Goal: Information Seeking & Learning: Check status

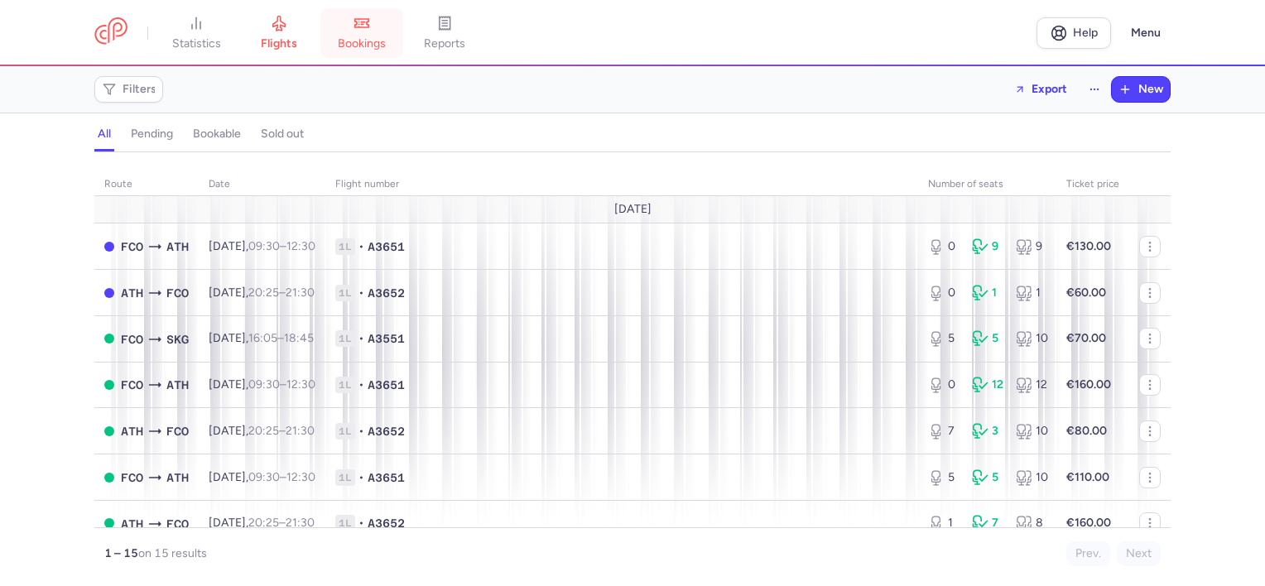
click at [386, 37] on span "bookings" at bounding box center [362, 43] width 48 height 15
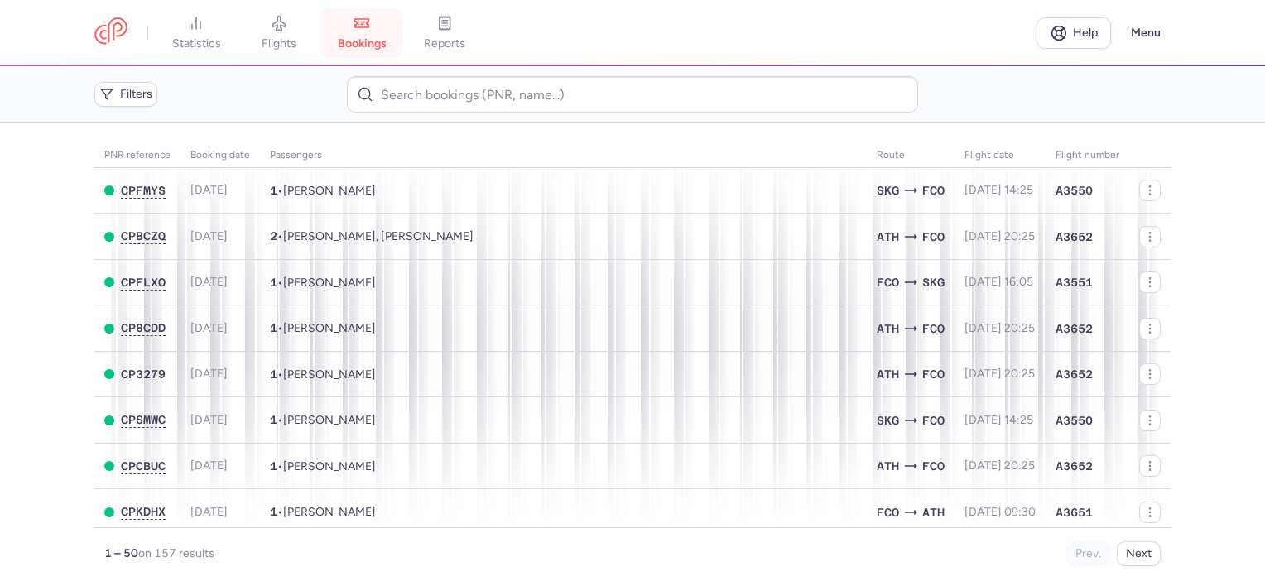
drag, startPoint x: 367, startPoint y: 27, endPoint x: 330, endPoint y: 27, distance: 37.3
click at [367, 27] on icon at bounding box center [362, 23] width 17 height 17
click at [287, 27] on icon at bounding box center [279, 23] width 17 height 17
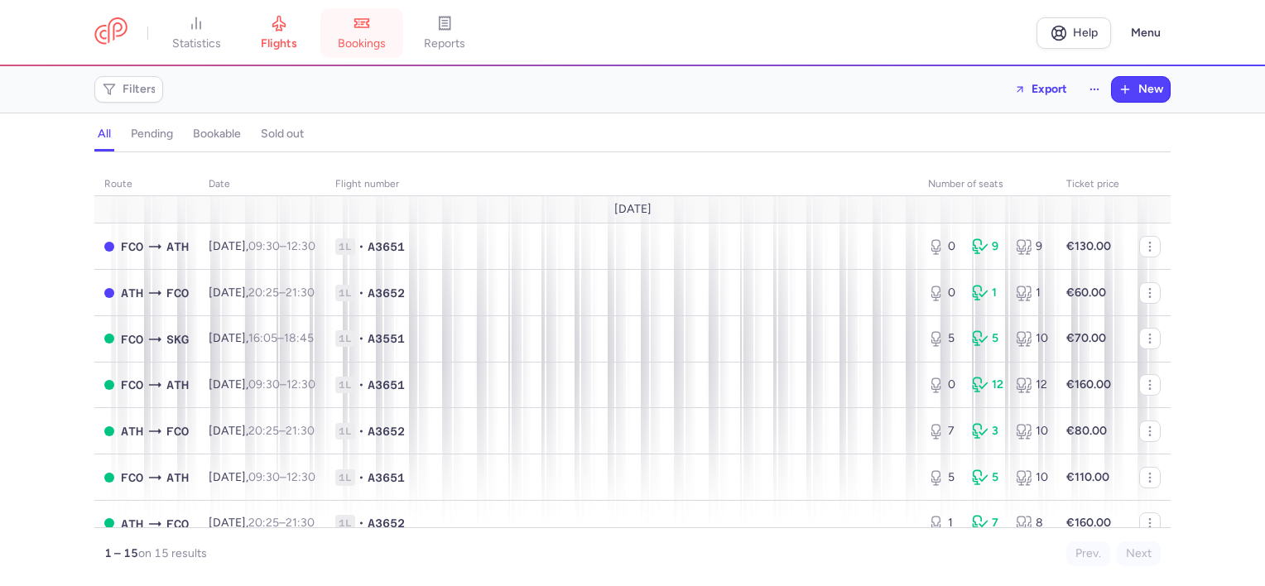
click at [358, 27] on icon at bounding box center [362, 23] width 17 height 17
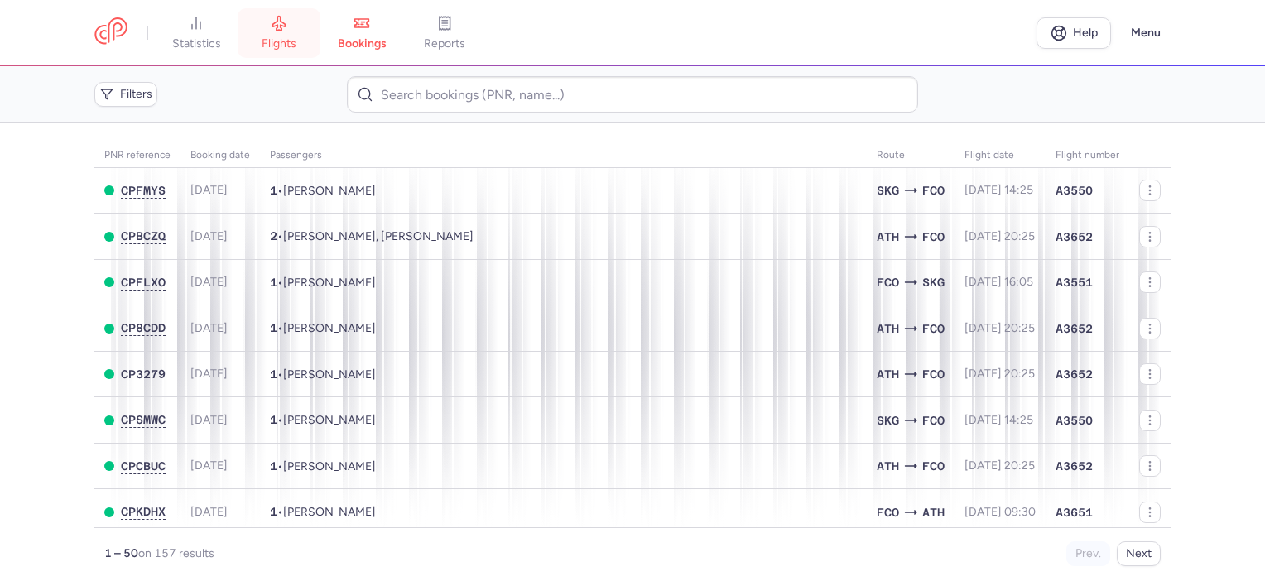
click at [307, 36] on link "flights" at bounding box center [279, 33] width 83 height 36
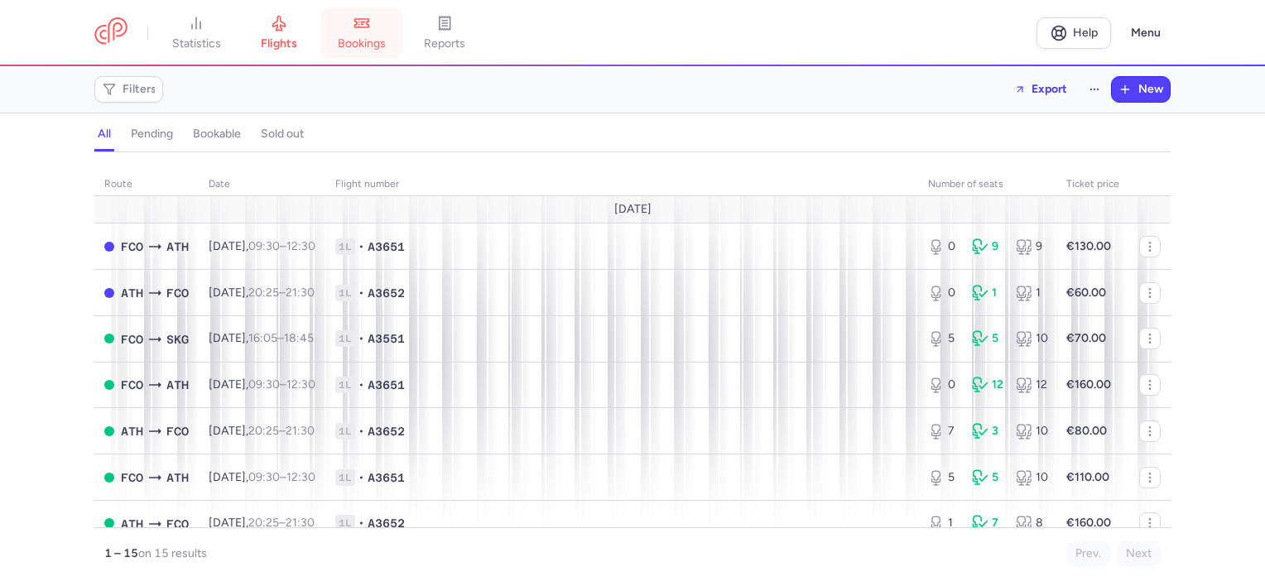
click at [358, 35] on link "bookings" at bounding box center [362, 33] width 83 height 36
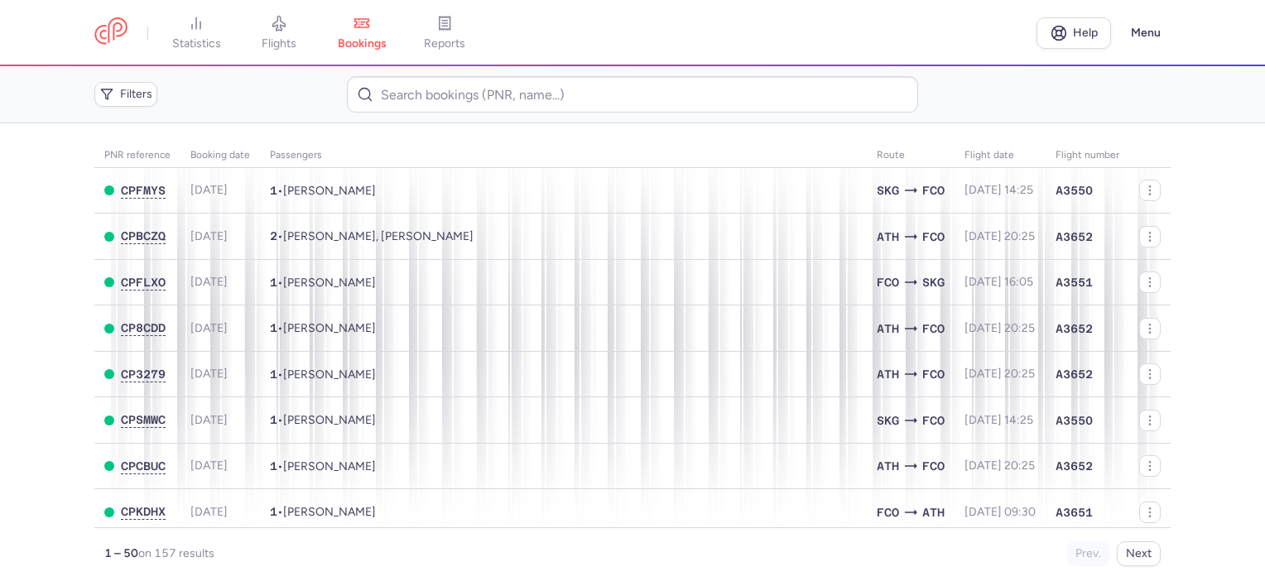
click at [195, 35] on link "statistics" at bounding box center [196, 33] width 83 height 36
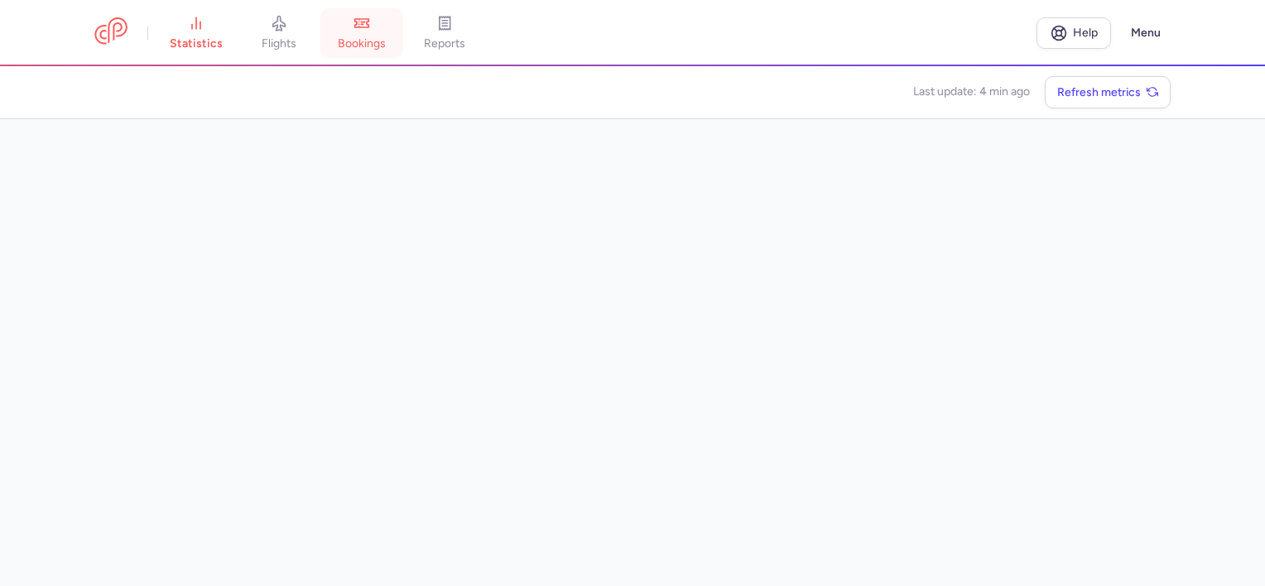
click at [390, 32] on link "bookings" at bounding box center [362, 33] width 83 height 36
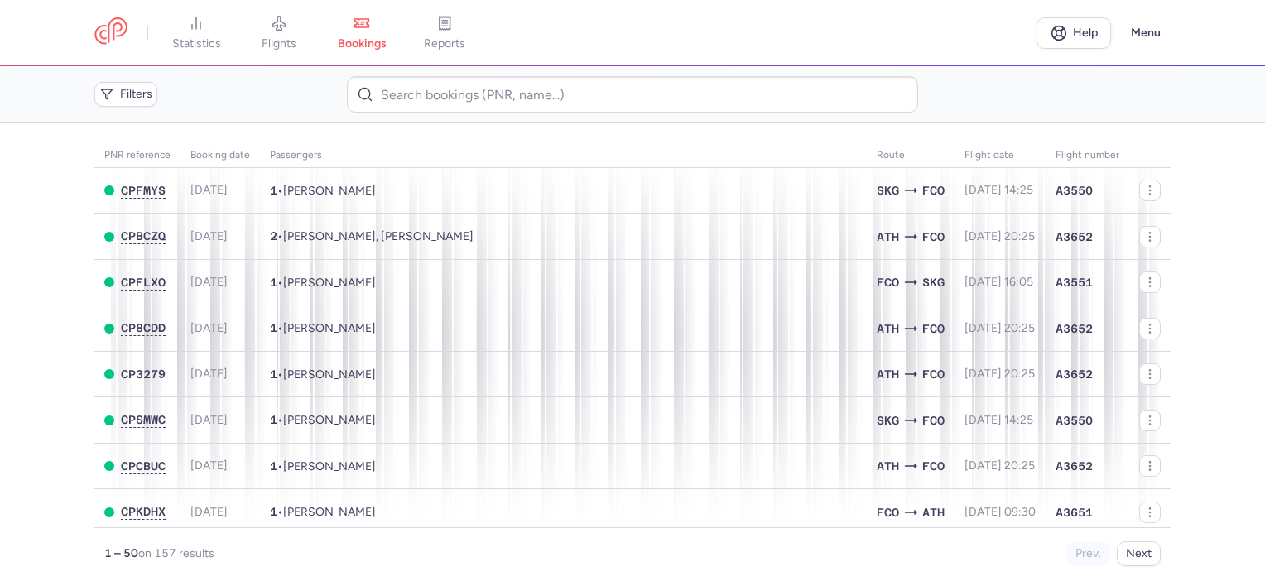
click at [1219, 215] on main "PNR reference Booking date Passengers Route flight date Flight number CPFMYS [D…" at bounding box center [632, 354] width 1265 height 463
click at [360, 29] on icon at bounding box center [362, 23] width 17 height 17
click at [267, 30] on link "flights" at bounding box center [279, 33] width 83 height 36
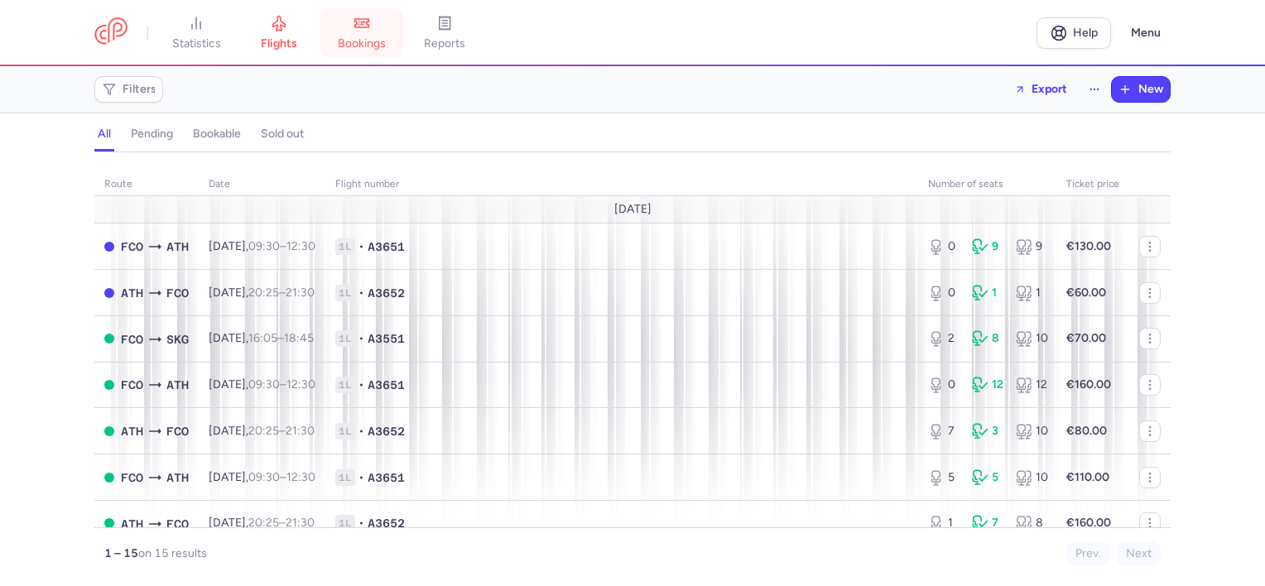
click at [351, 35] on link "bookings" at bounding box center [362, 33] width 83 height 36
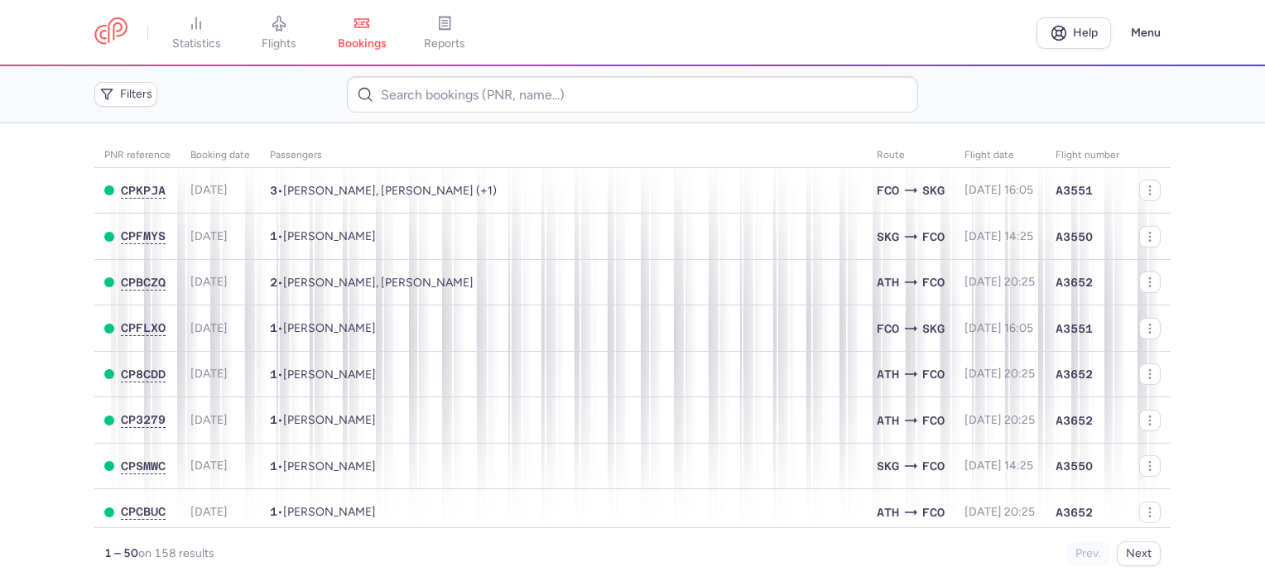
click at [41, 325] on main "PNR reference Booking date Passengers Route flight date Flight number CPKPJA [D…" at bounding box center [632, 354] width 1265 height 463
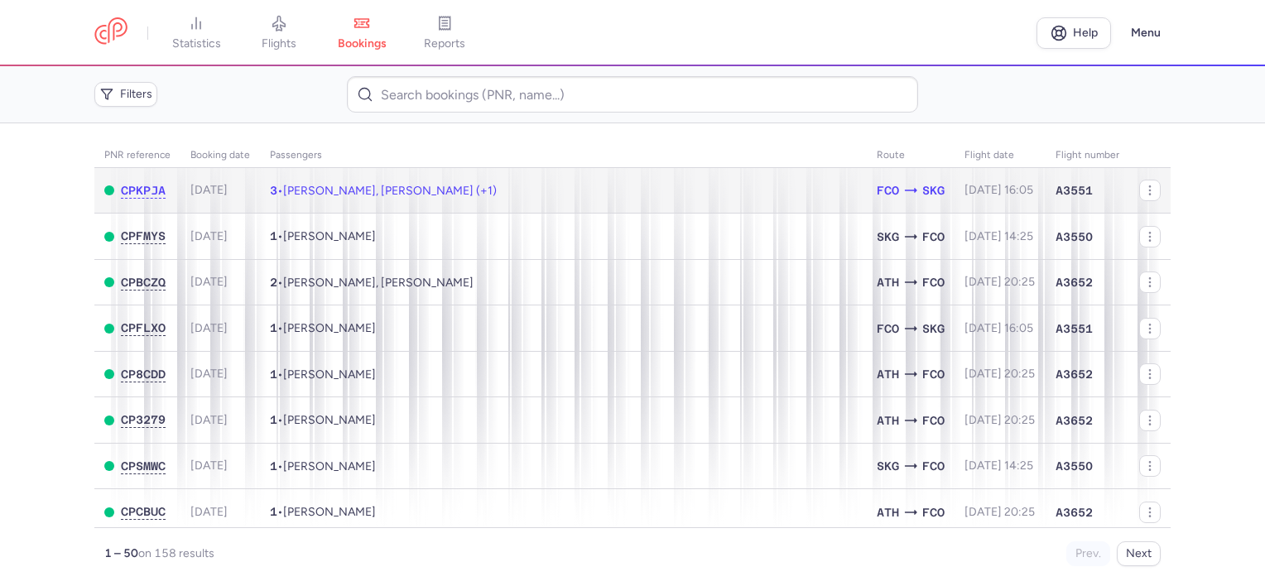
click at [559, 188] on td "3 • [PERSON_NAME], [PERSON_NAME] (+1)" at bounding box center [563, 191] width 607 height 46
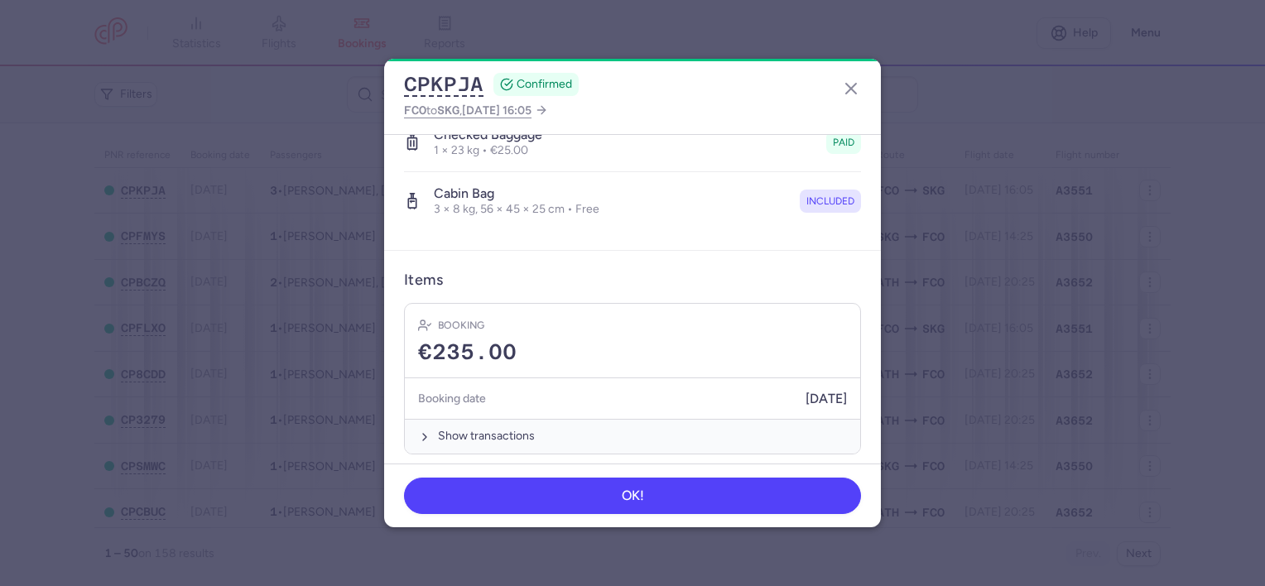
scroll to position [456, 0]
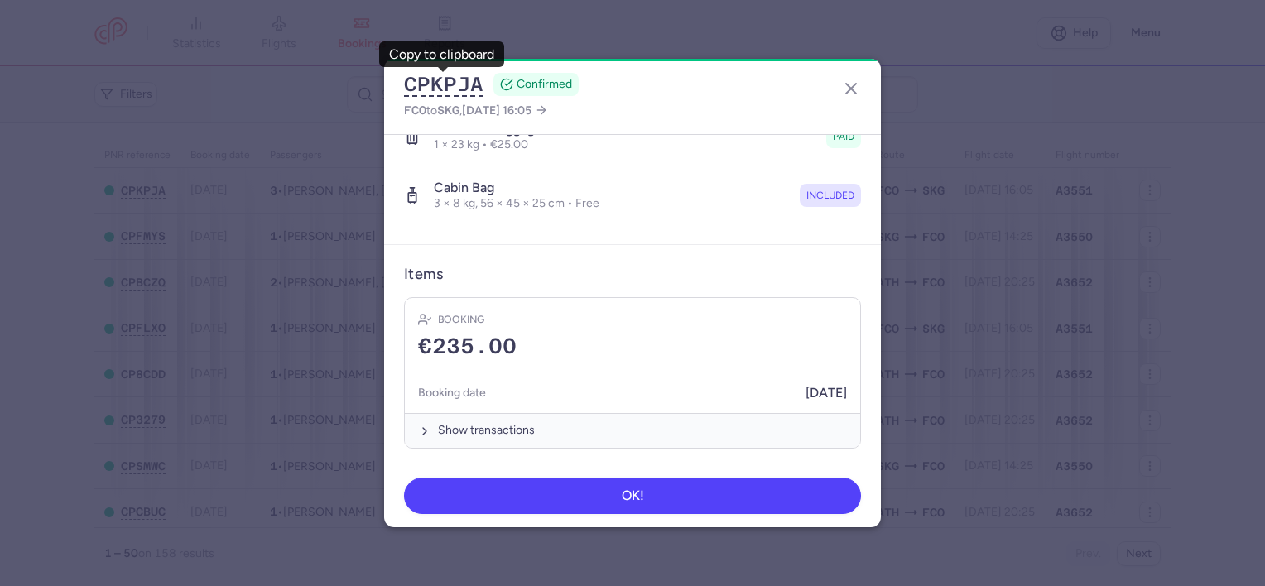
drag, startPoint x: 850, startPoint y: 87, endPoint x: 827, endPoint y: 87, distance: 23.2
click at [850, 87] on line "button" at bounding box center [851, 89] width 10 height 10
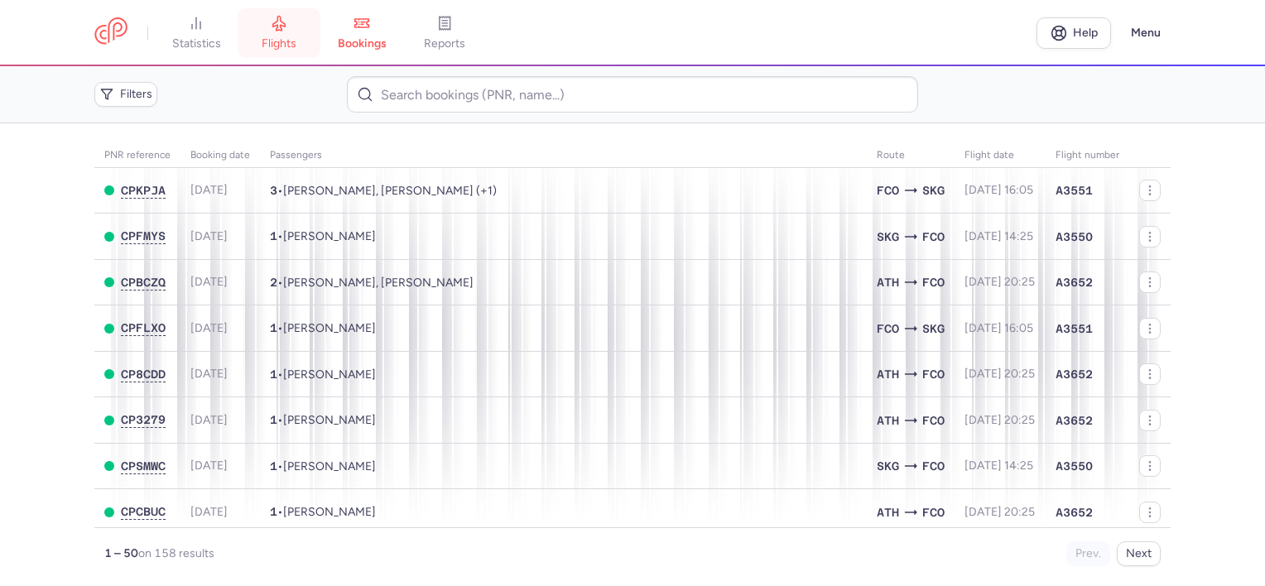
click at [285, 40] on span "flights" at bounding box center [279, 43] width 35 height 15
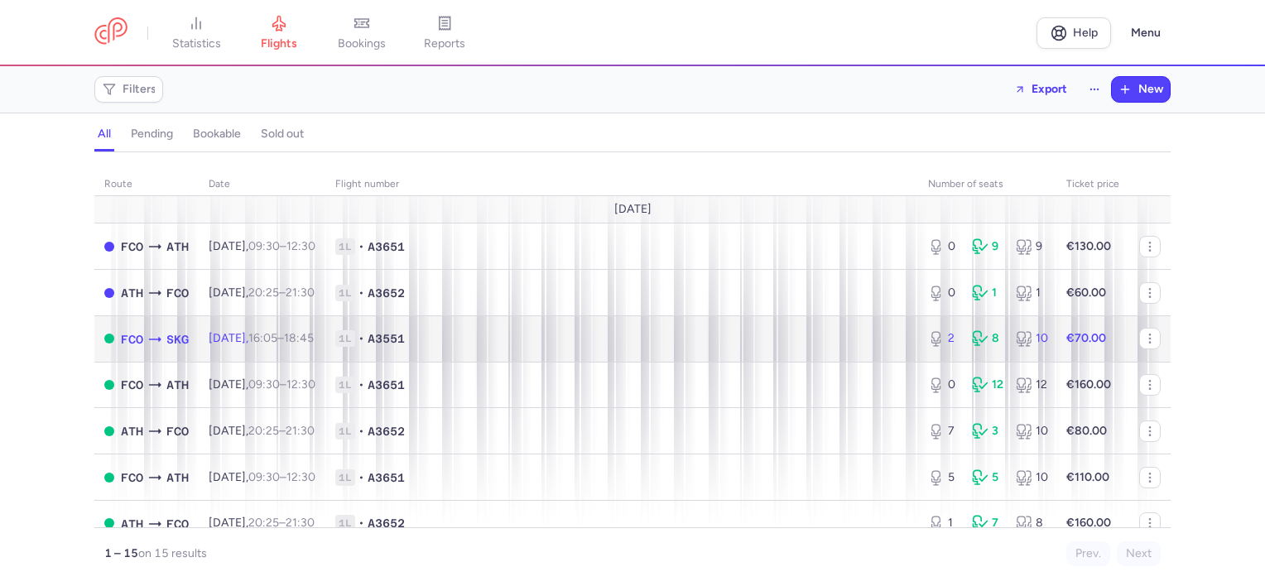
click at [325, 349] on td "[DATE] 16:05 – 18:45 +0" at bounding box center [262, 339] width 127 height 46
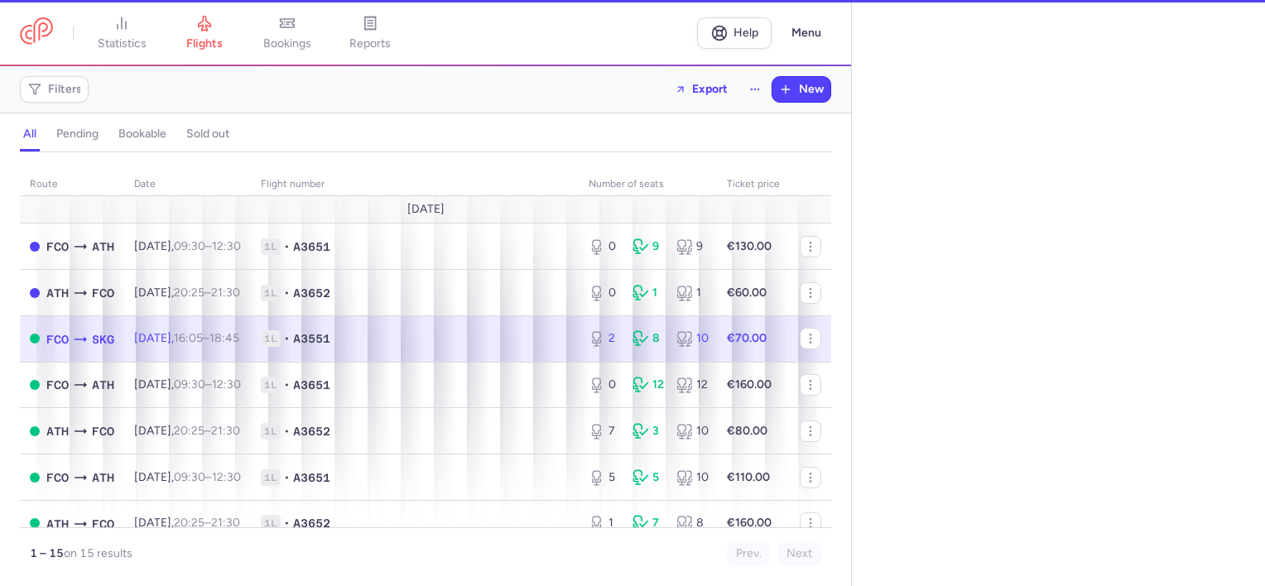
select select "days"
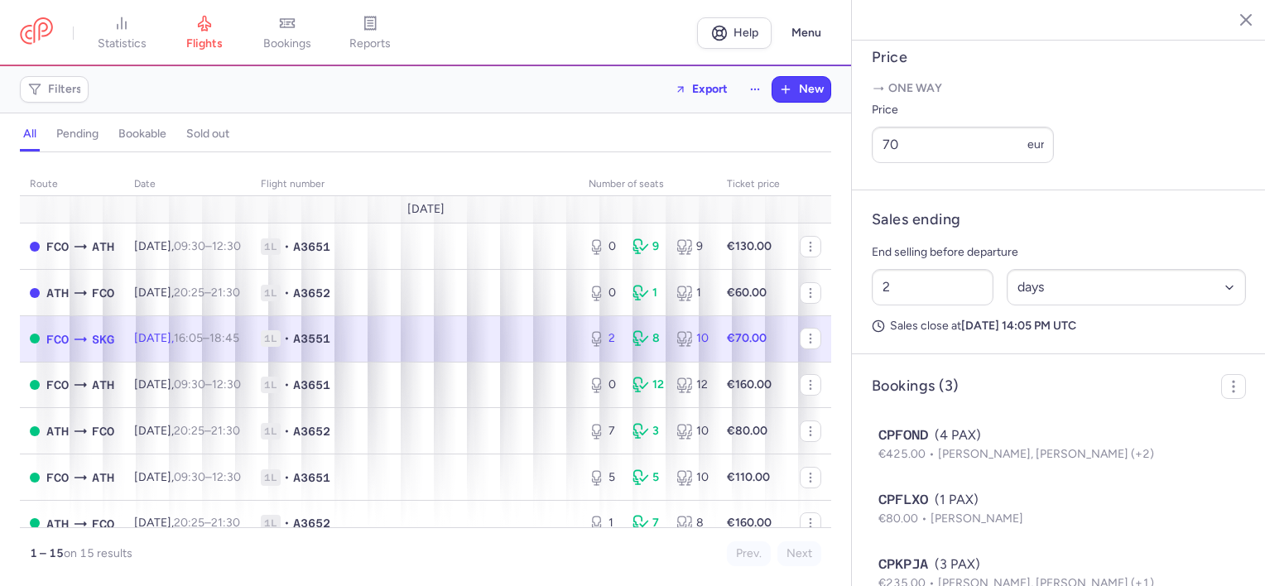
scroll to position [663, 0]
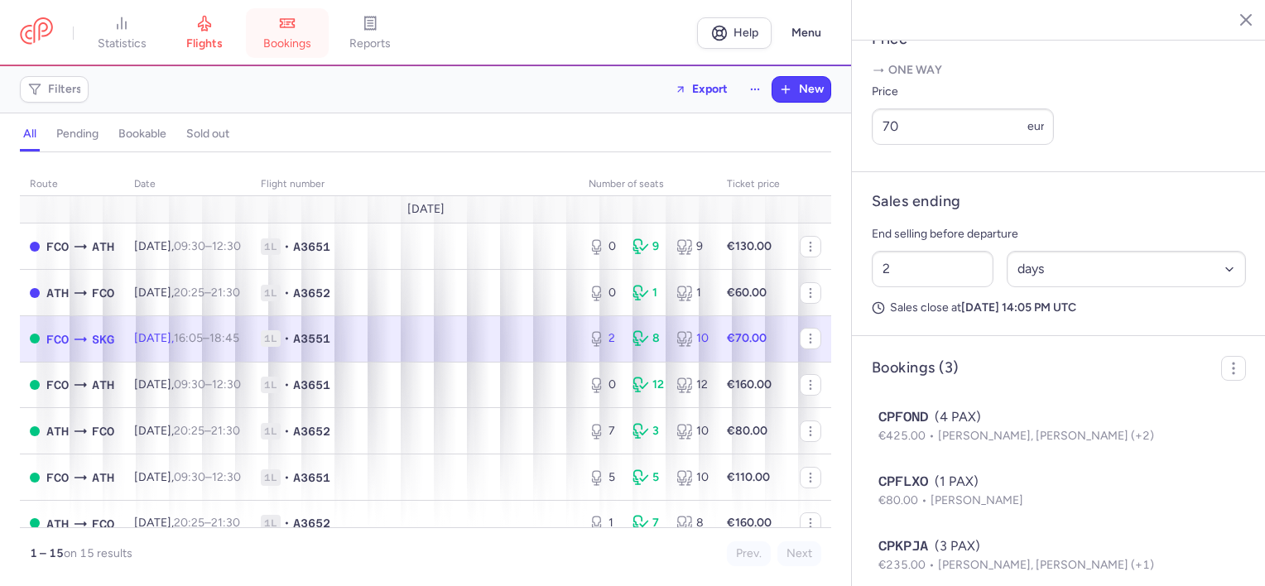
click at [288, 16] on icon at bounding box center [287, 23] width 17 height 17
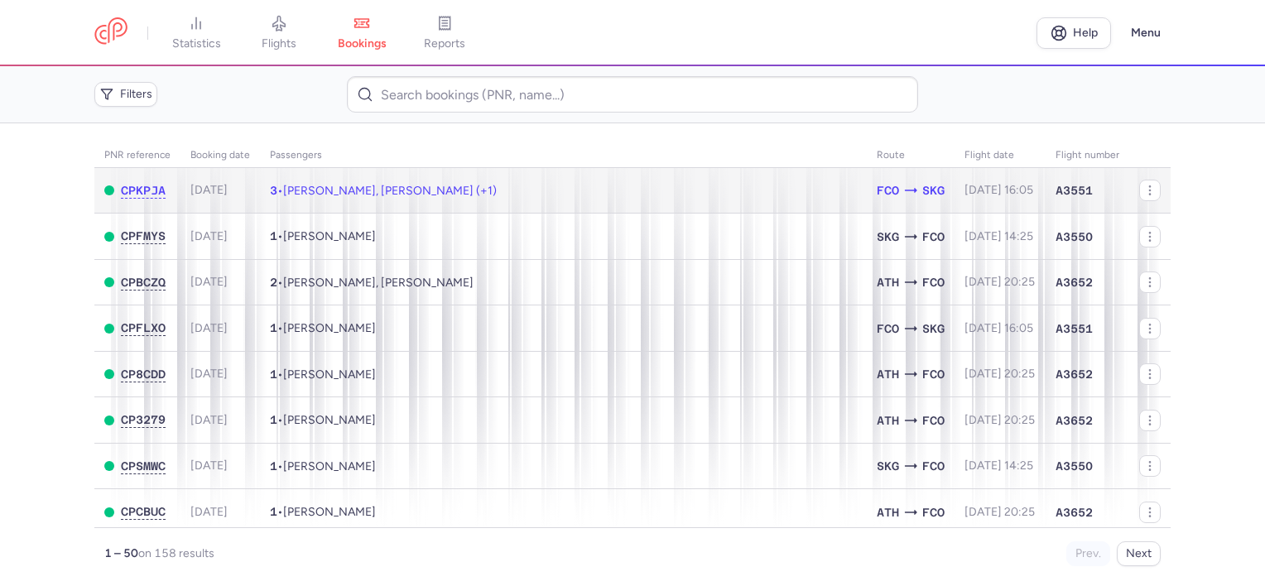
click at [406, 188] on span "[PERSON_NAME], [PERSON_NAME] (+1)" at bounding box center [390, 191] width 214 height 14
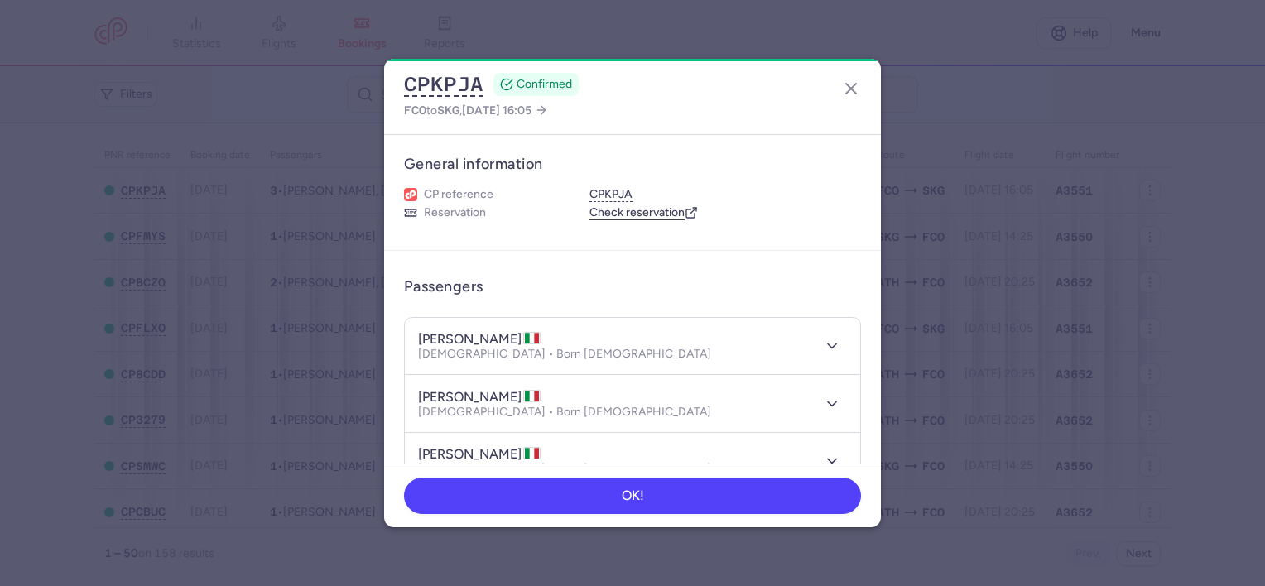
click at [500, 338] on h4 "[PERSON_NAME]" at bounding box center [479, 339] width 123 height 17
copy h4 "[PERSON_NAME]"
click at [489, 398] on h4 "[PERSON_NAME]" at bounding box center [479, 397] width 123 height 17
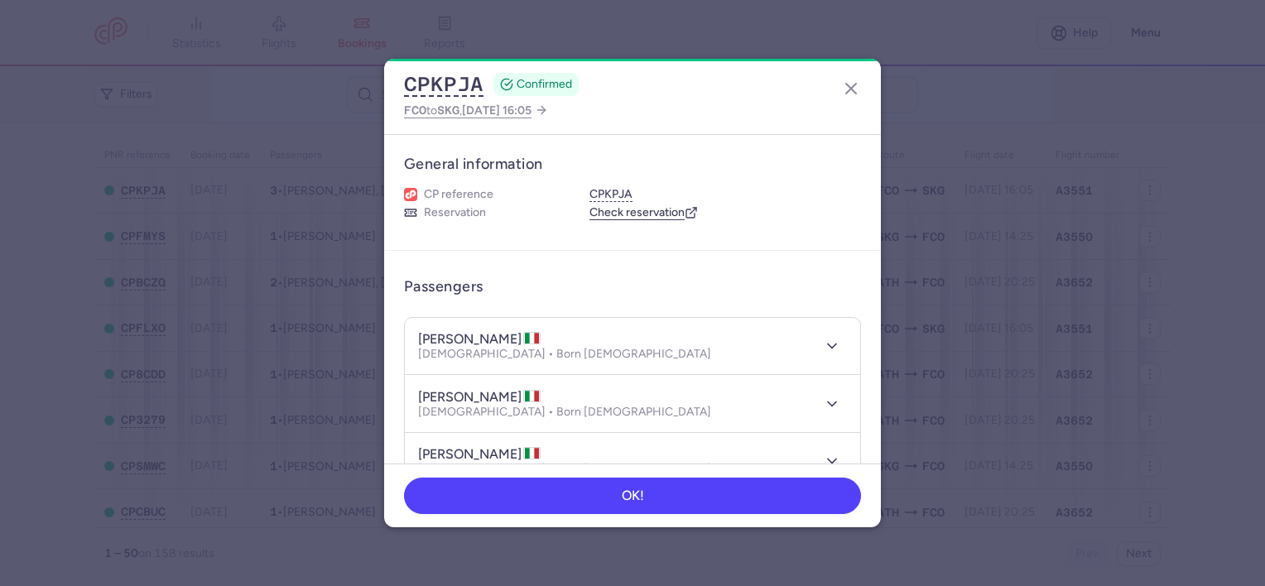
copy h4 "[PERSON_NAME]"
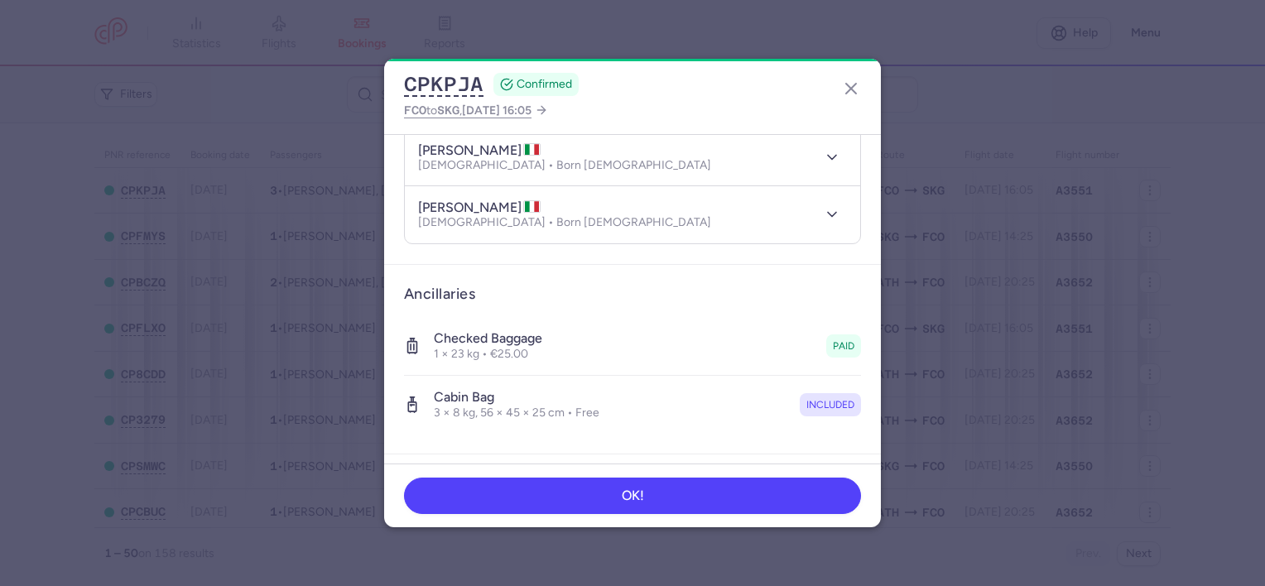
scroll to position [248, 0]
click at [490, 200] on h4 "[PERSON_NAME]" at bounding box center [479, 206] width 123 height 17
copy h4 "[PERSON_NAME]"
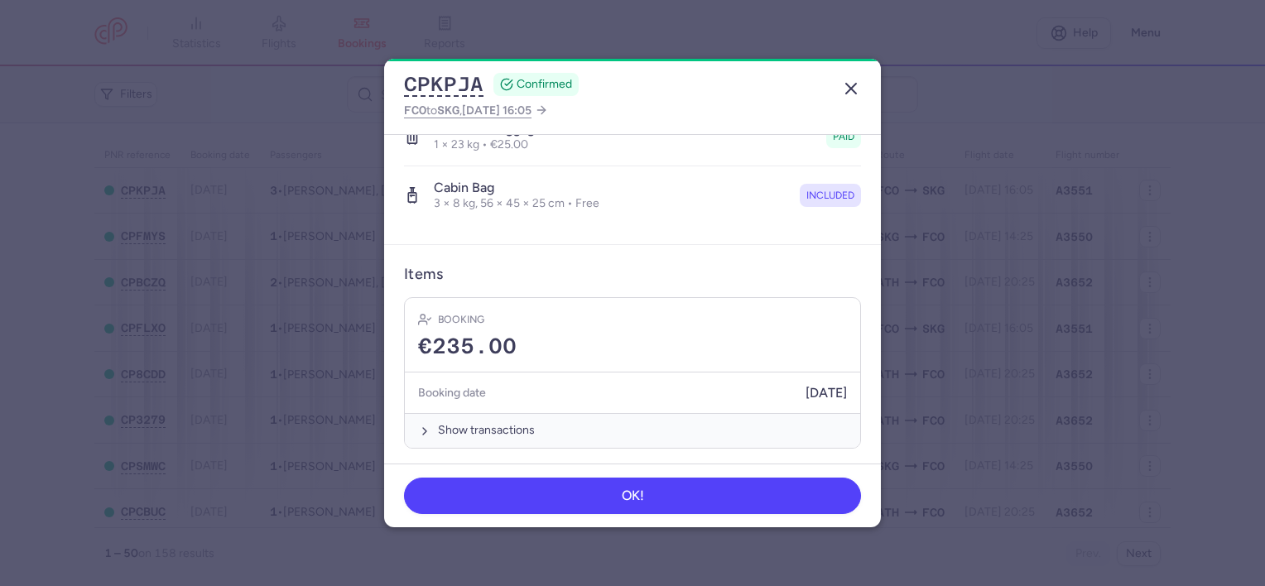
click at [848, 82] on icon "button" at bounding box center [851, 89] width 20 height 20
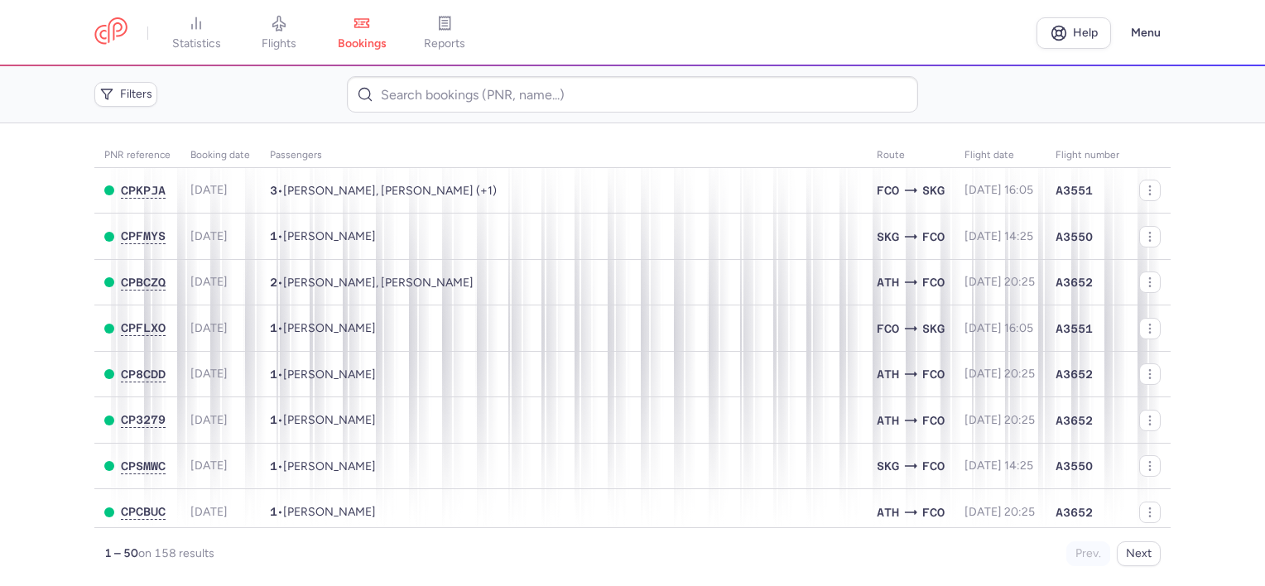
click at [1217, 264] on main "PNR reference Booking date Passengers Route flight date Flight number CPKPJA [D…" at bounding box center [632, 354] width 1265 height 463
drag, startPoint x: 1174, startPoint y: 103, endPoint x: 1140, endPoint y: 38, distance: 73.0
click at [1174, 103] on div "Filters" at bounding box center [633, 95] width 1090 height 50
click at [441, 27] on link "reports" at bounding box center [444, 33] width 83 height 36
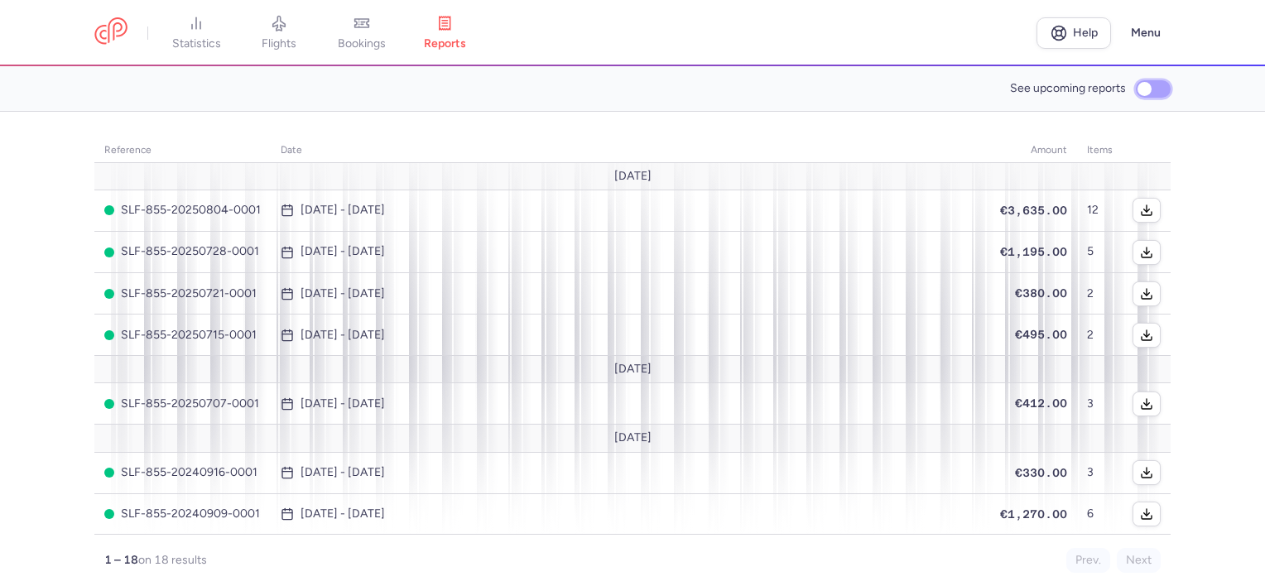
click at [1169, 89] on input "See upcoming reports" at bounding box center [1153, 88] width 35 height 17
checkbox input "true"
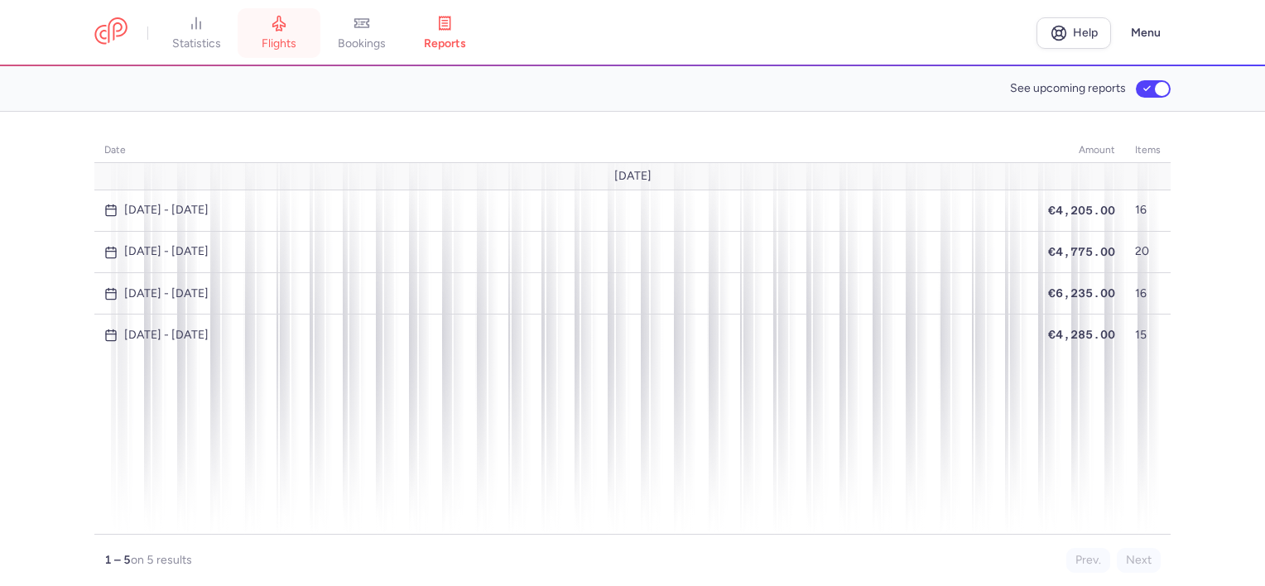
click at [278, 36] on link "flights" at bounding box center [279, 33] width 83 height 36
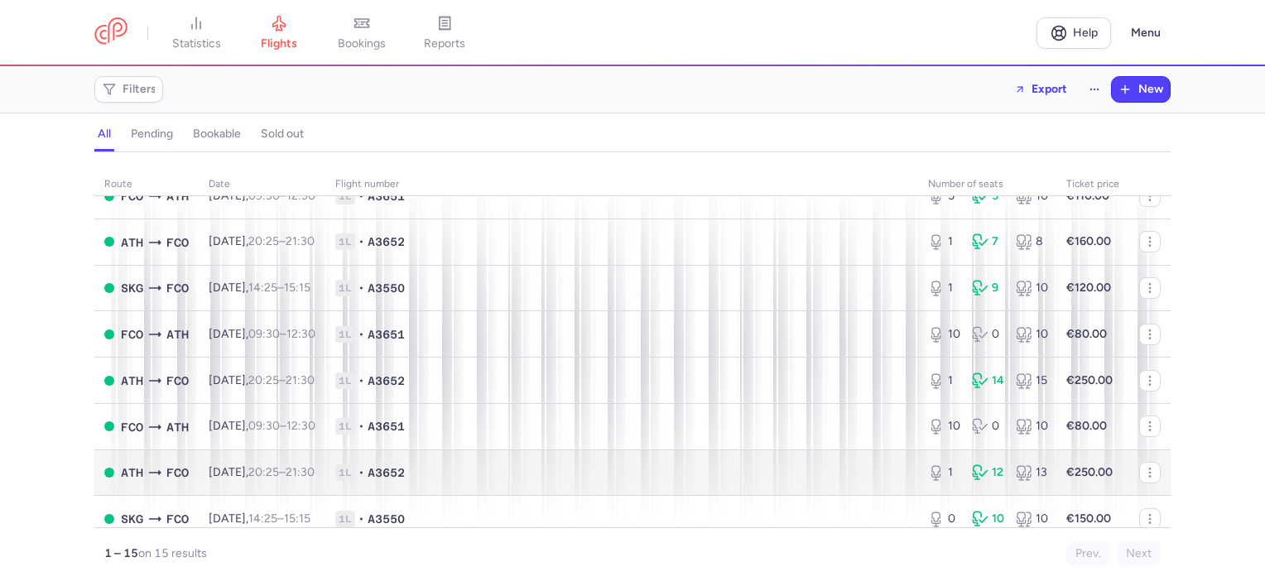
scroll to position [403, 0]
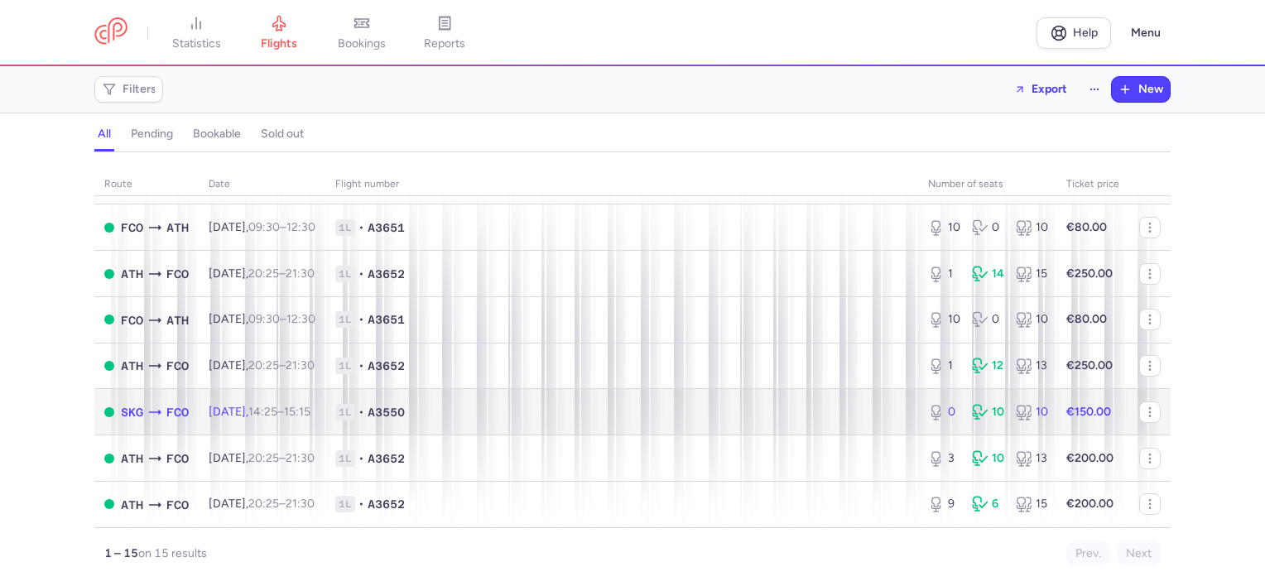
click at [257, 416] on span "[DATE] 14:25 – 15:15 +0" at bounding box center [260, 412] width 102 height 14
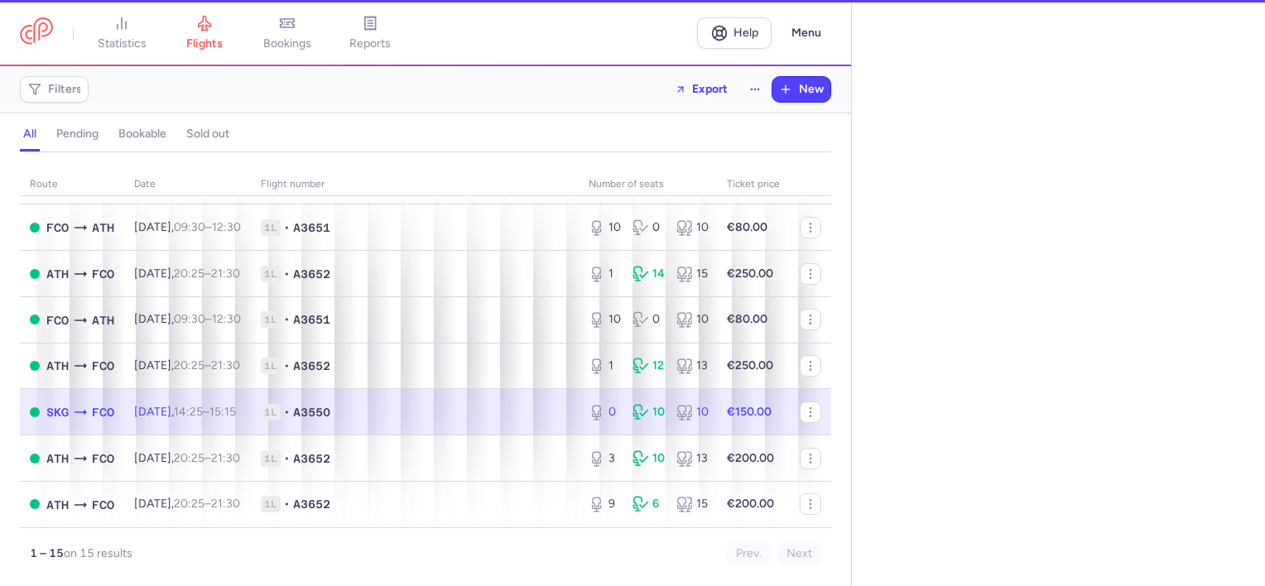
select select "days"
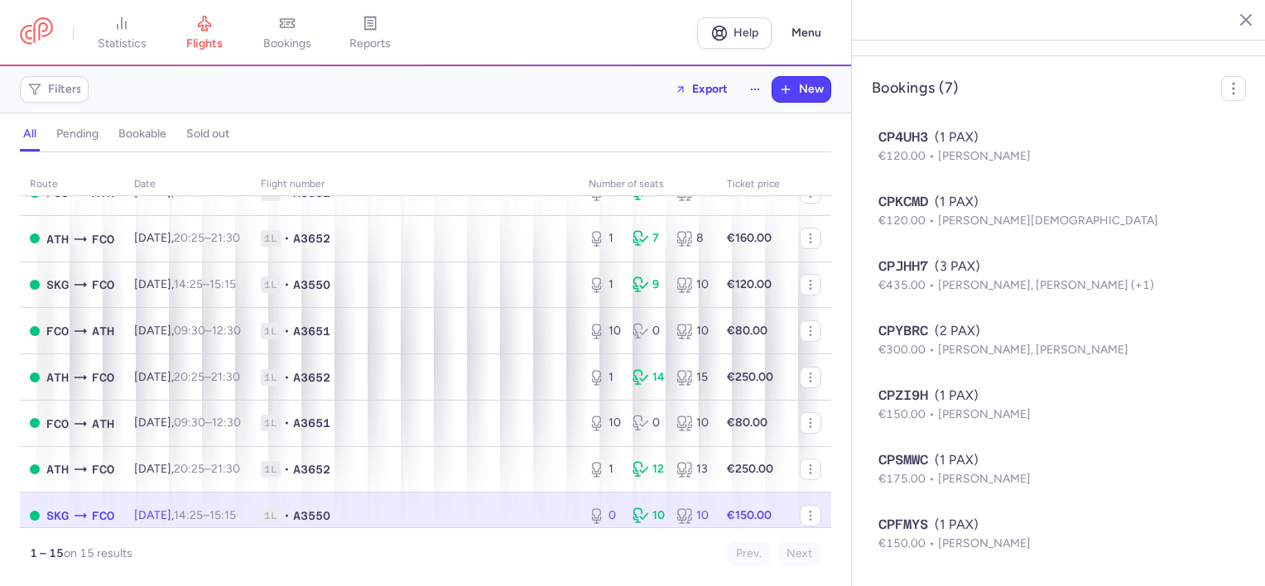
scroll to position [238, 0]
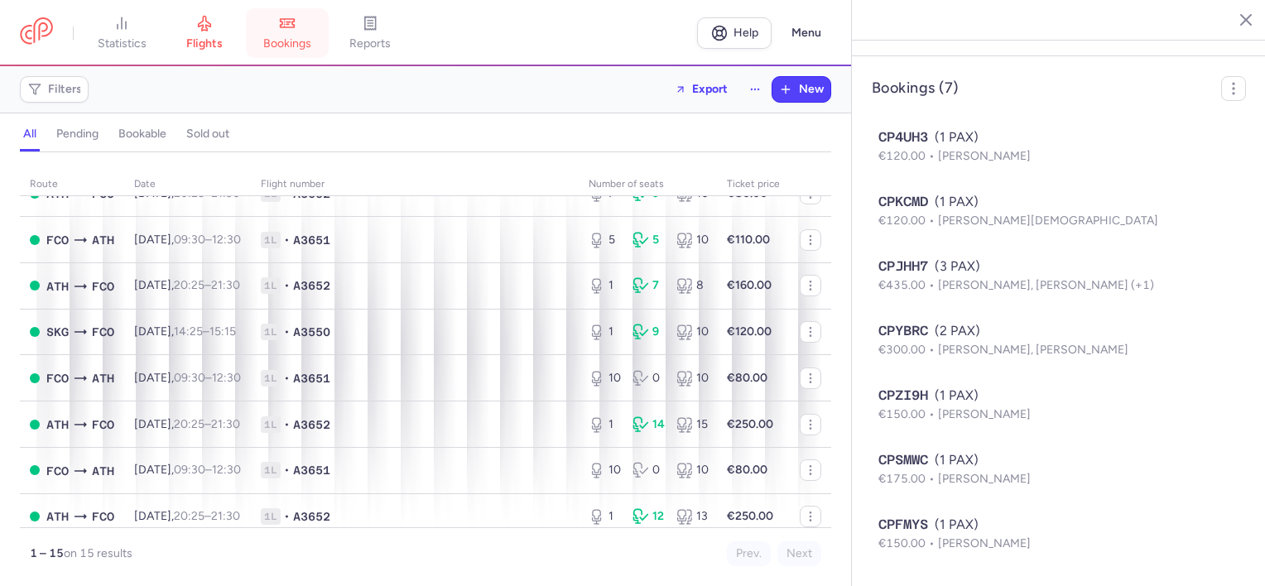
click at [292, 33] on link "bookings" at bounding box center [287, 33] width 83 height 36
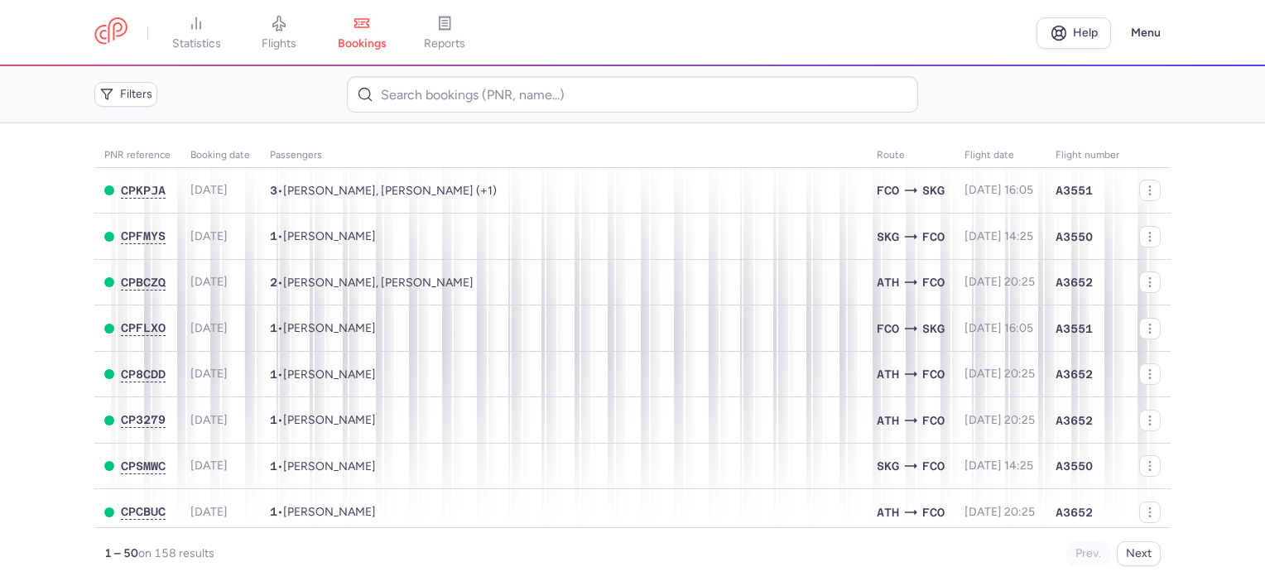
drag, startPoint x: 275, startPoint y: 22, endPoint x: 271, endPoint y: 99, distance: 78.0
click at [275, 22] on icon at bounding box center [279, 23] width 17 height 17
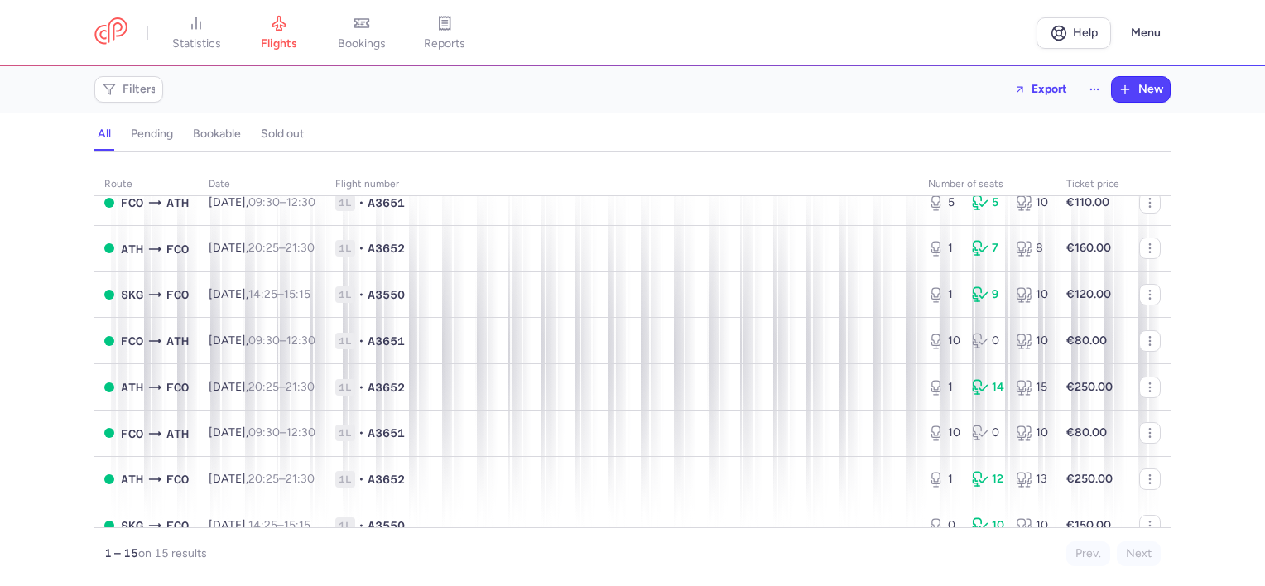
scroll to position [403, 0]
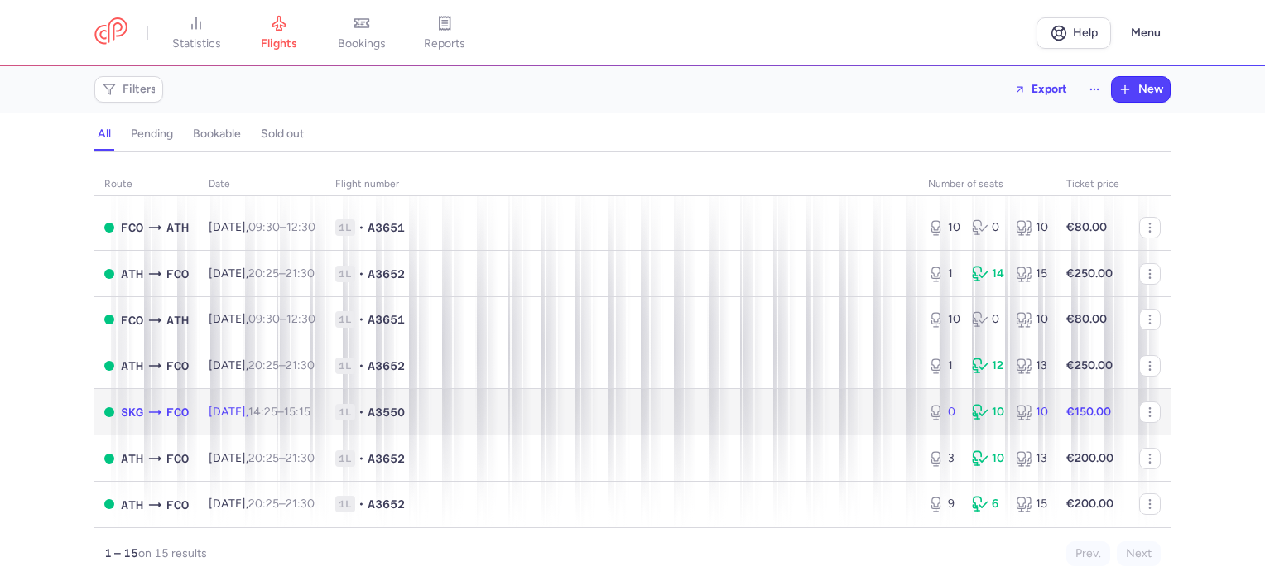
click at [311, 405] on span "14:25 – 15:15 +0" at bounding box center [279, 412] width 62 height 14
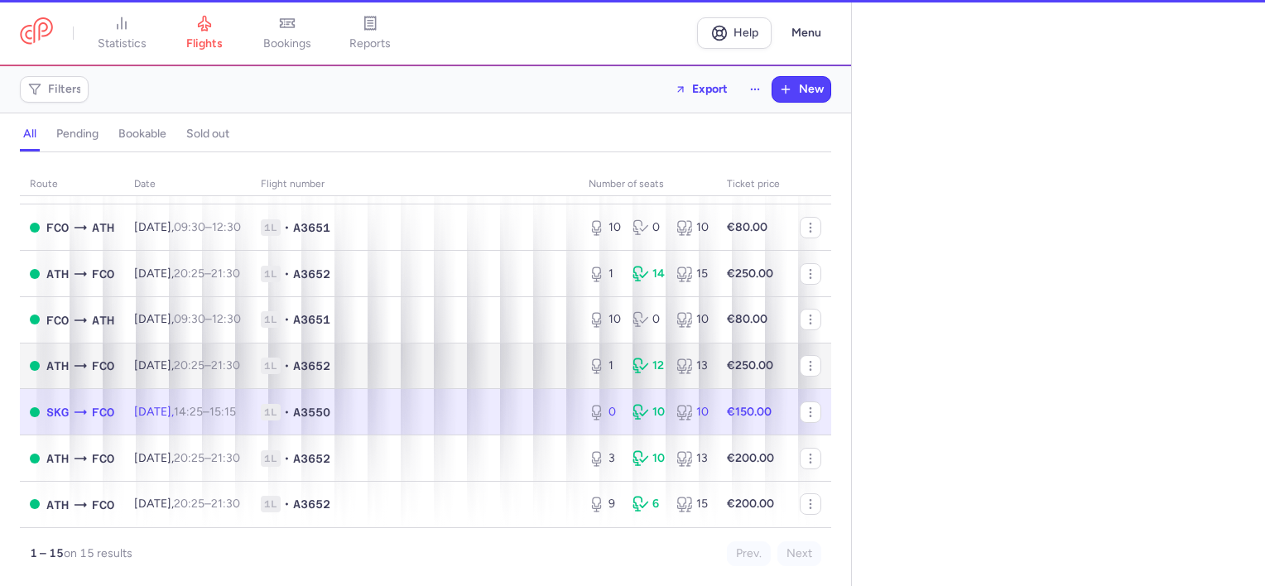
select select "days"
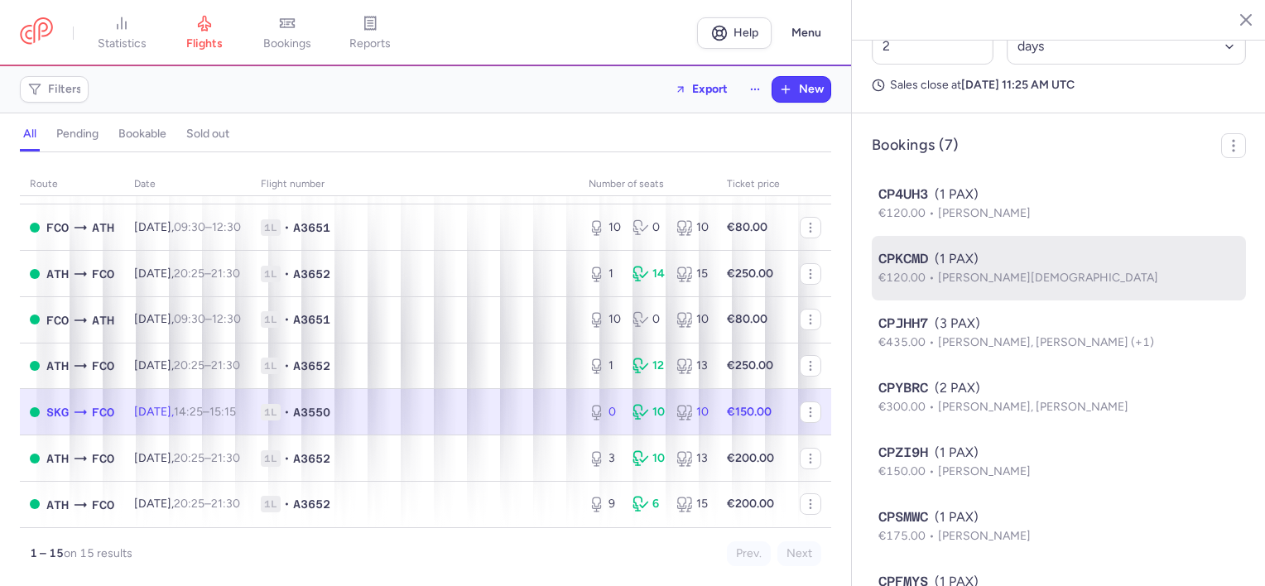
scroll to position [911, 0]
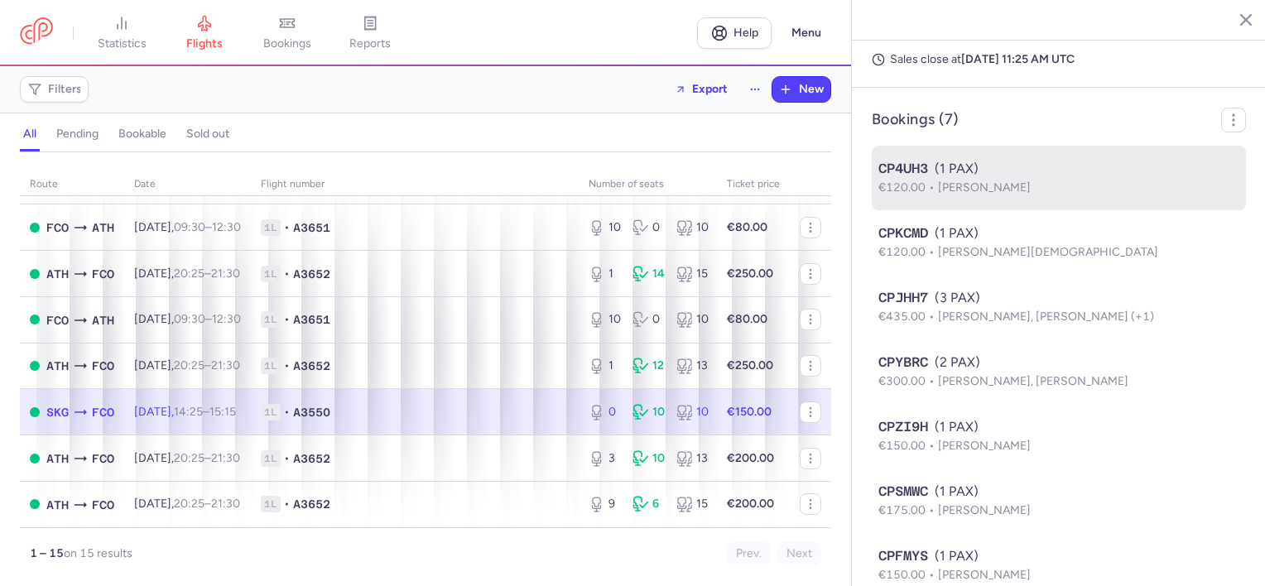
click at [1031, 179] on div "CP4UH3 (1 PAX)" at bounding box center [1059, 169] width 361 height 20
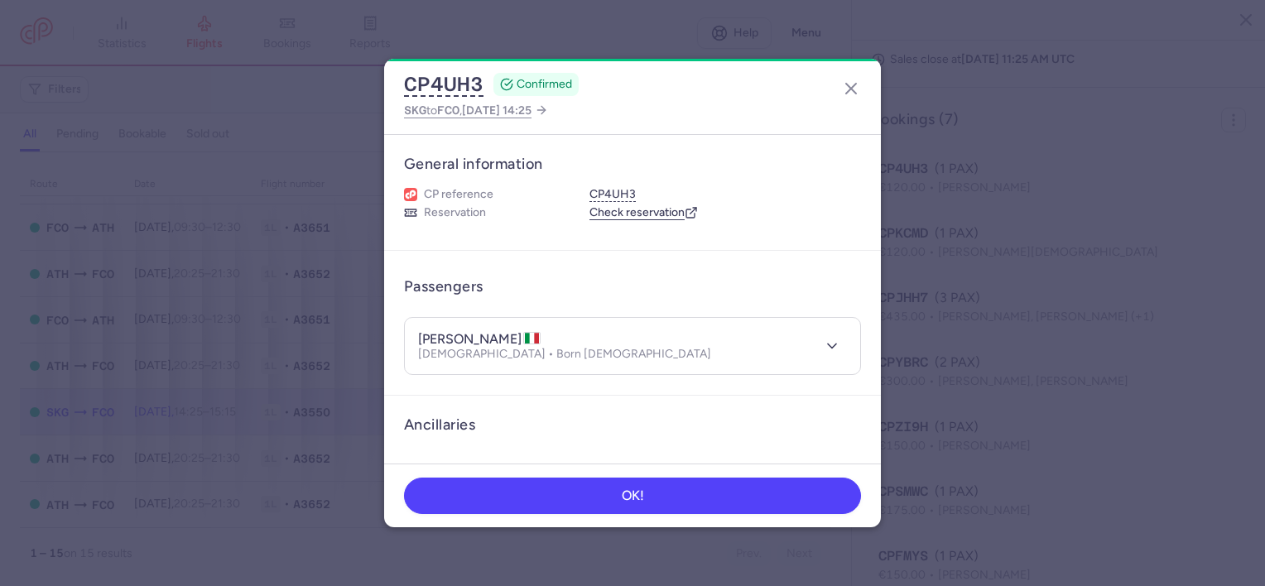
click at [478, 334] on h4 "[PERSON_NAME]" at bounding box center [479, 339] width 123 height 17
copy h4 "FRUNZA"
click at [843, 90] on icon "button" at bounding box center [851, 89] width 20 height 20
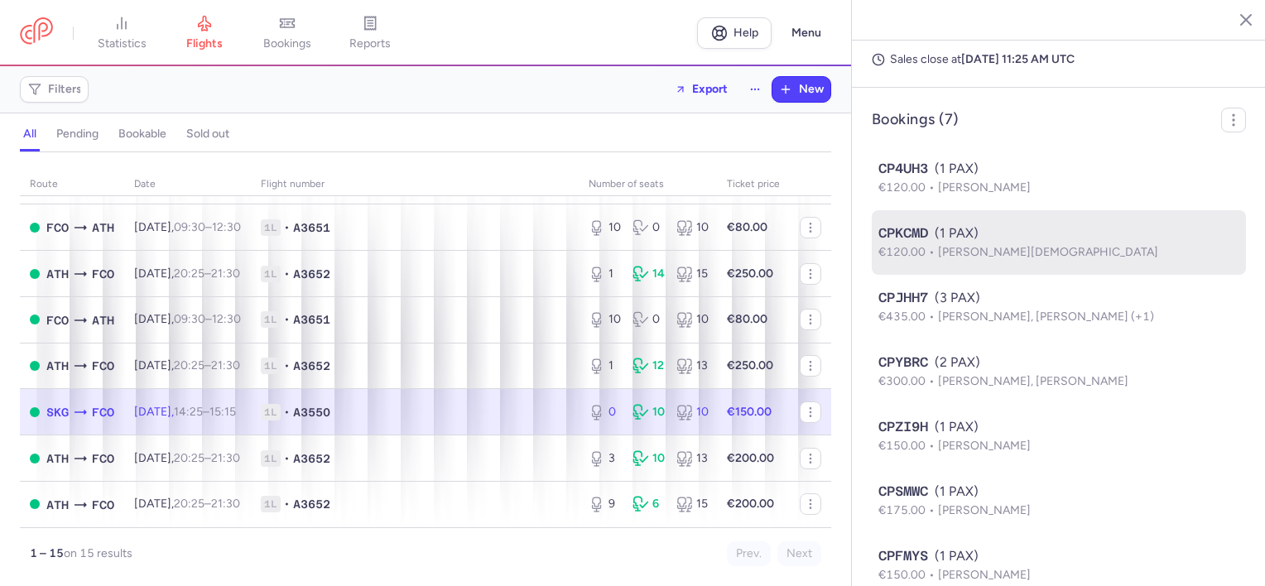
click at [964, 243] on div "CPKCMD (1 PAX)" at bounding box center [1059, 234] width 361 height 20
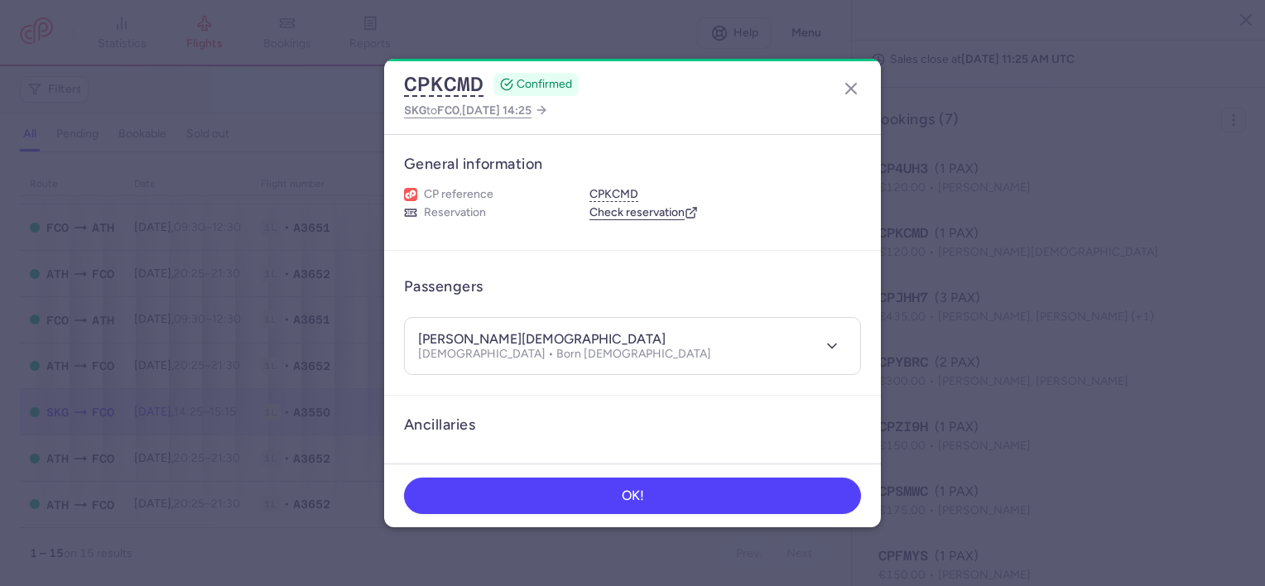
click at [503, 340] on h4 "[PERSON_NAME][DEMOGRAPHIC_DATA]" at bounding box center [542, 339] width 248 height 17
copy h4 "[DEMOGRAPHIC_DATA]"
click at [851, 86] on icon "button" at bounding box center [851, 89] width 20 height 20
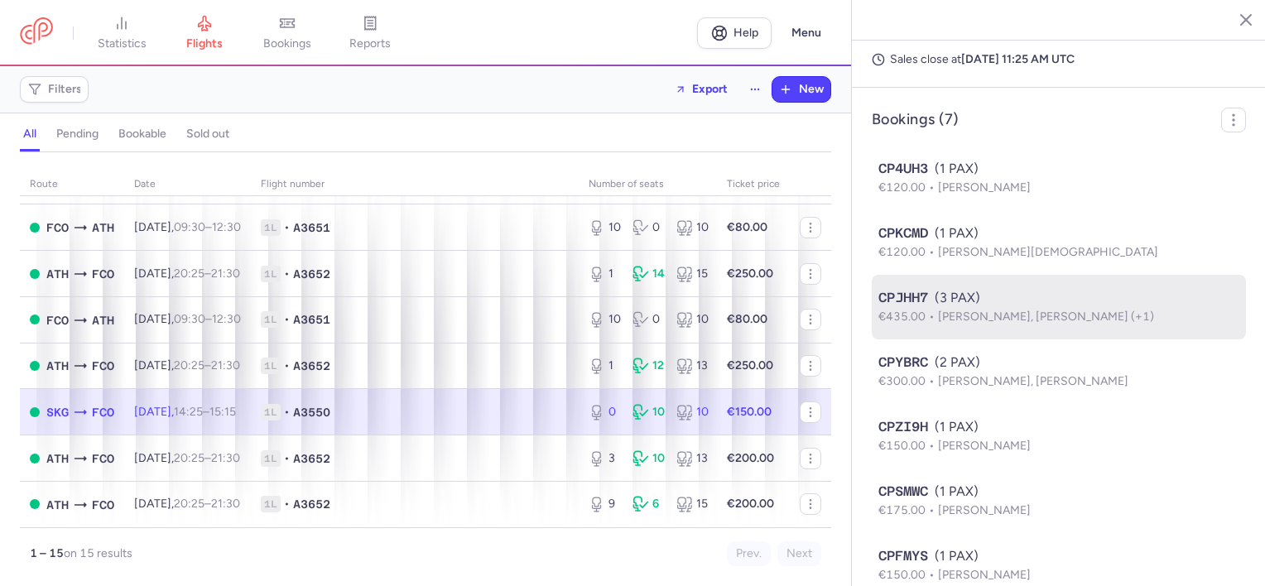
click at [961, 326] on p "€435.00 [PERSON_NAME], [PERSON_NAME] (+1)" at bounding box center [1059, 317] width 361 height 18
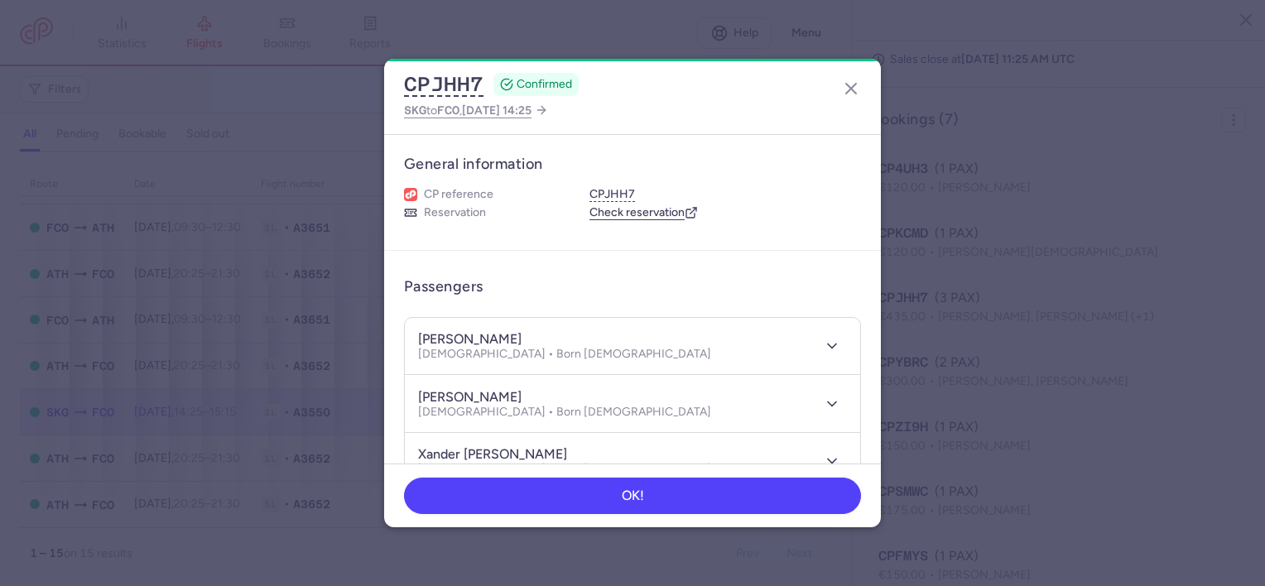
click at [522, 338] on h4 "[PERSON_NAME]" at bounding box center [470, 339] width 104 height 17
copy h4 "GIANNOULIS"
click at [522, 399] on h4 "[PERSON_NAME]" at bounding box center [470, 397] width 104 height 17
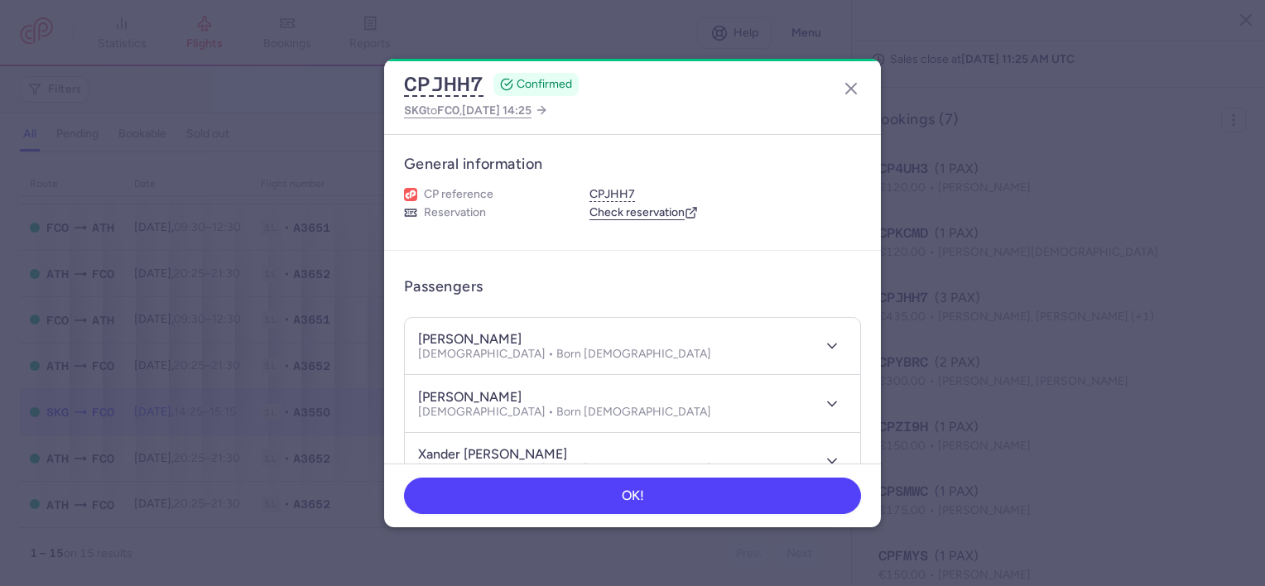
copy h4 "TRIANTAFYLLOU"
click at [483, 396] on h4 "[PERSON_NAME]" at bounding box center [470, 397] width 104 height 17
copy h4 "[PERSON_NAME]"
click at [441, 398] on h4 "[PERSON_NAME]" at bounding box center [470, 397] width 104 height 17
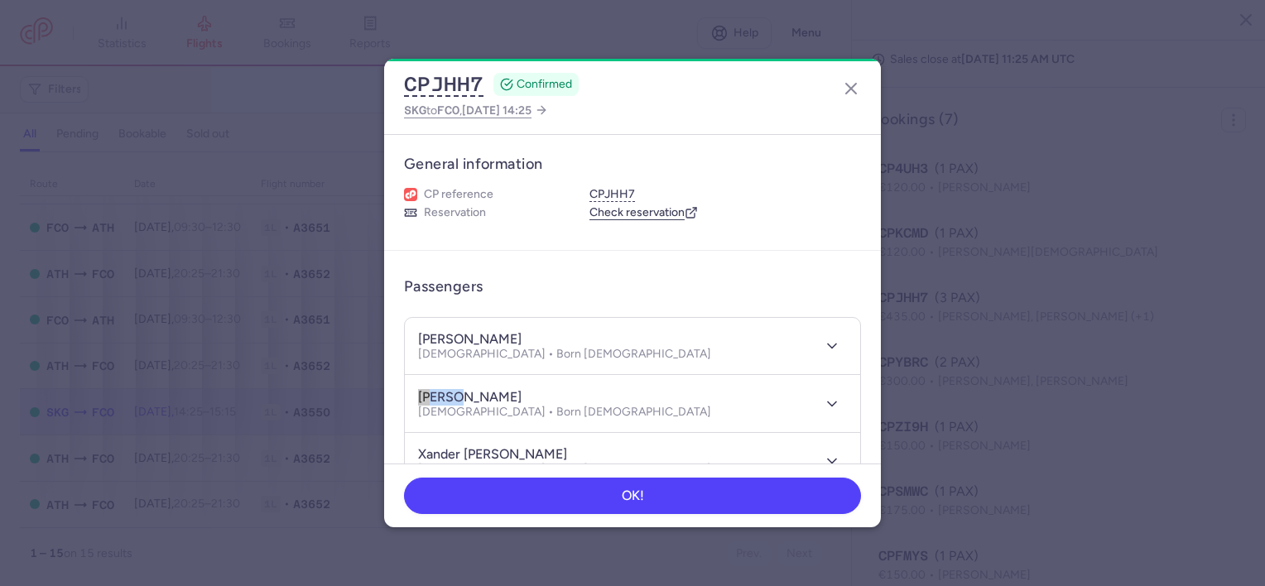
click at [441, 398] on h4 "[PERSON_NAME]" at bounding box center [470, 397] width 104 height 17
copy h4 "[PERSON_NAME]"
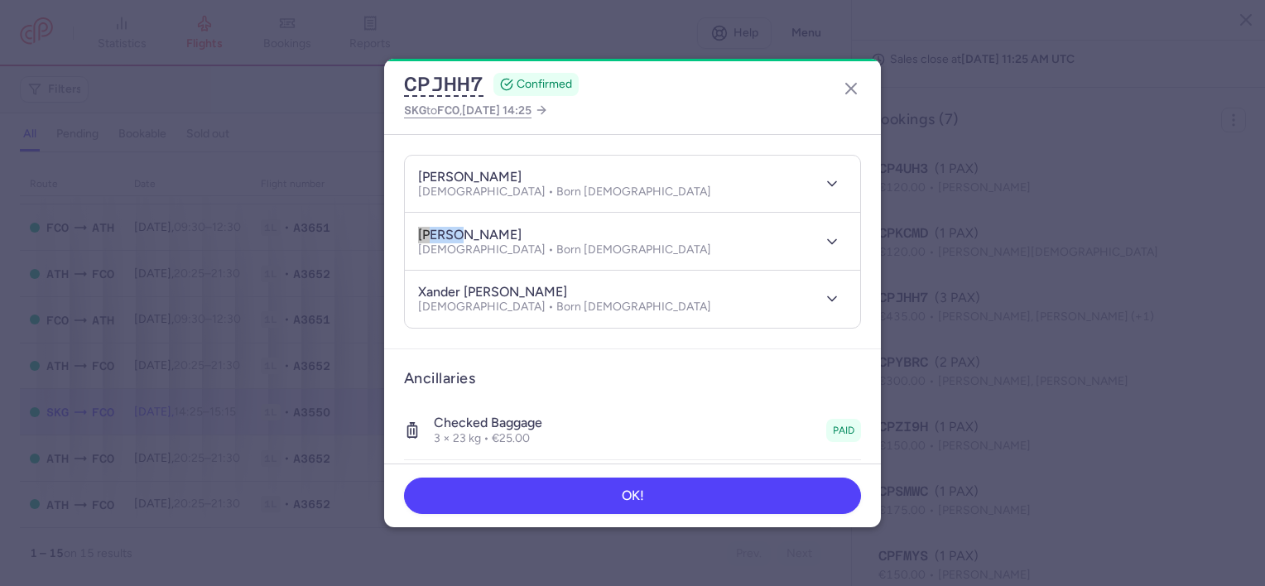
scroll to position [166, 0]
click at [552, 288] on h4 "xander [PERSON_NAME]" at bounding box center [492, 289] width 149 height 17
copy h4 "GIANNOULIS"
click at [471, 288] on h4 "xander [PERSON_NAME]" at bounding box center [492, 289] width 149 height 17
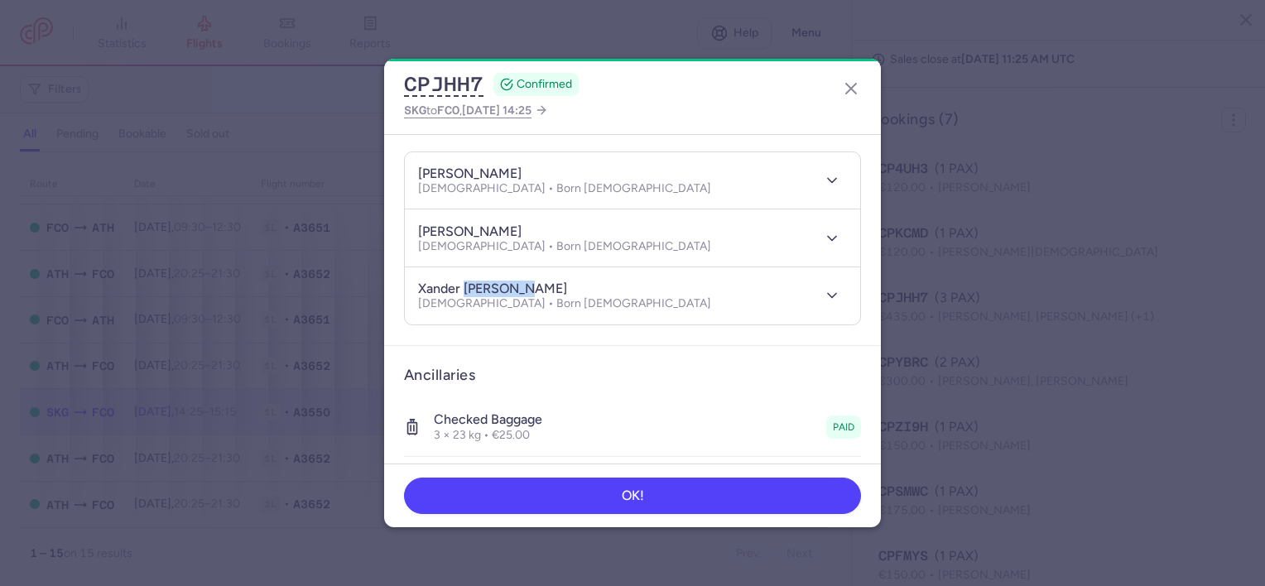
click at [471, 288] on h4 "xander [PERSON_NAME]" at bounding box center [492, 289] width 149 height 17
click at [429, 297] on p "[DEMOGRAPHIC_DATA] • Born [DEMOGRAPHIC_DATA]" at bounding box center [564, 303] width 293 height 13
click at [427, 290] on h4 "xander [PERSON_NAME]" at bounding box center [492, 289] width 149 height 17
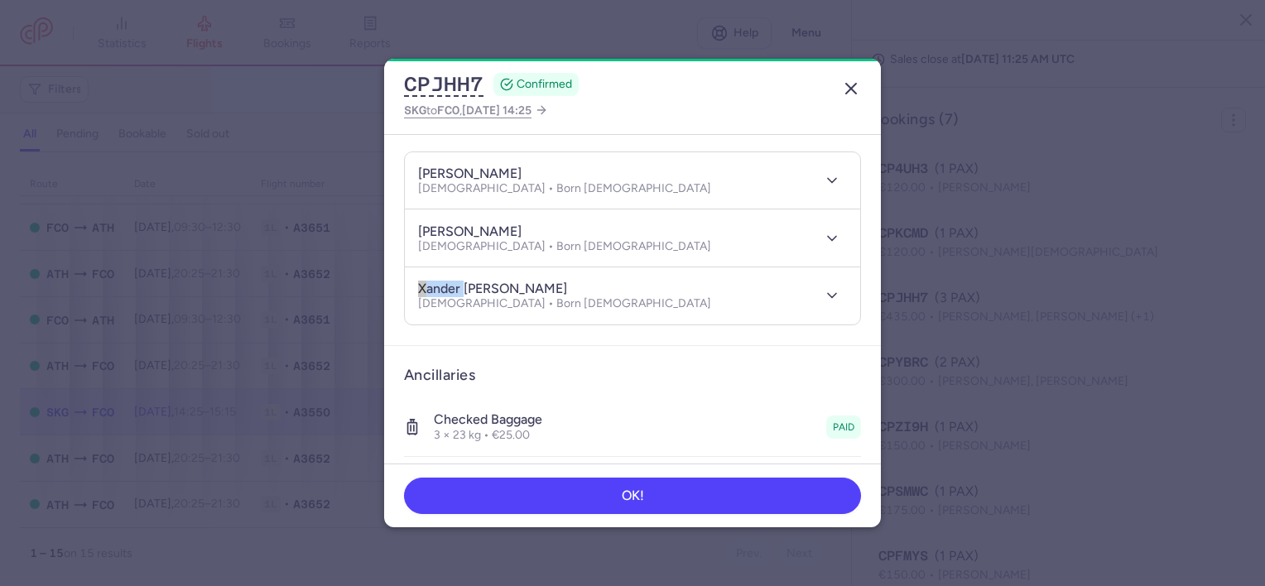
click at [854, 92] on line "button" at bounding box center [851, 89] width 10 height 10
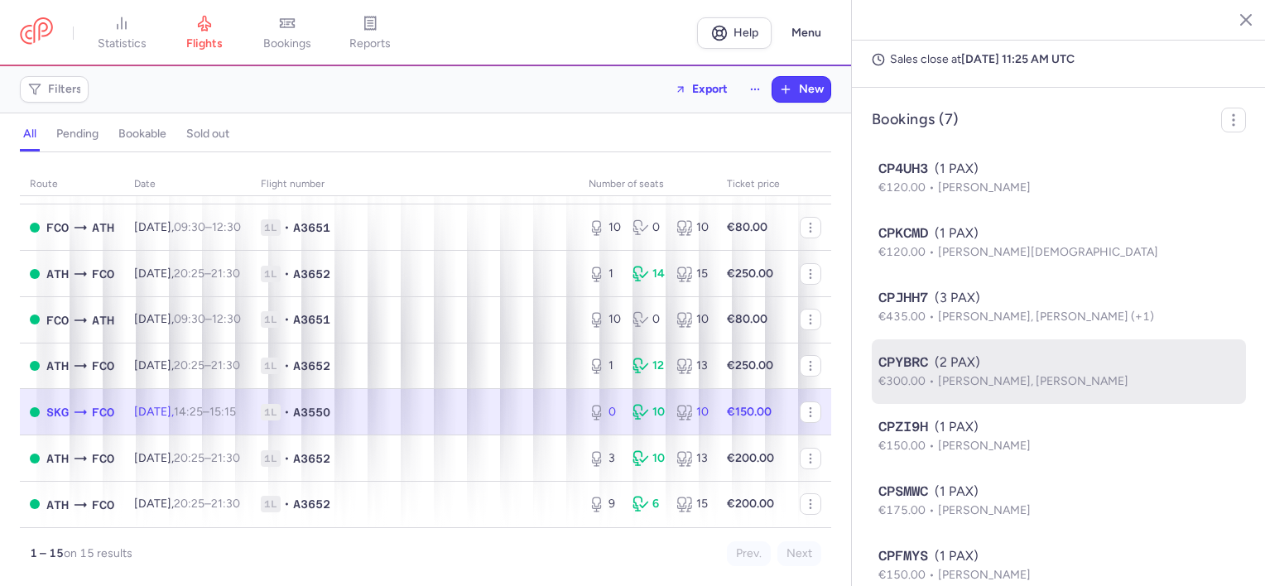
click at [961, 373] on div "CPYBRC (2 PAX)" at bounding box center [1059, 363] width 361 height 20
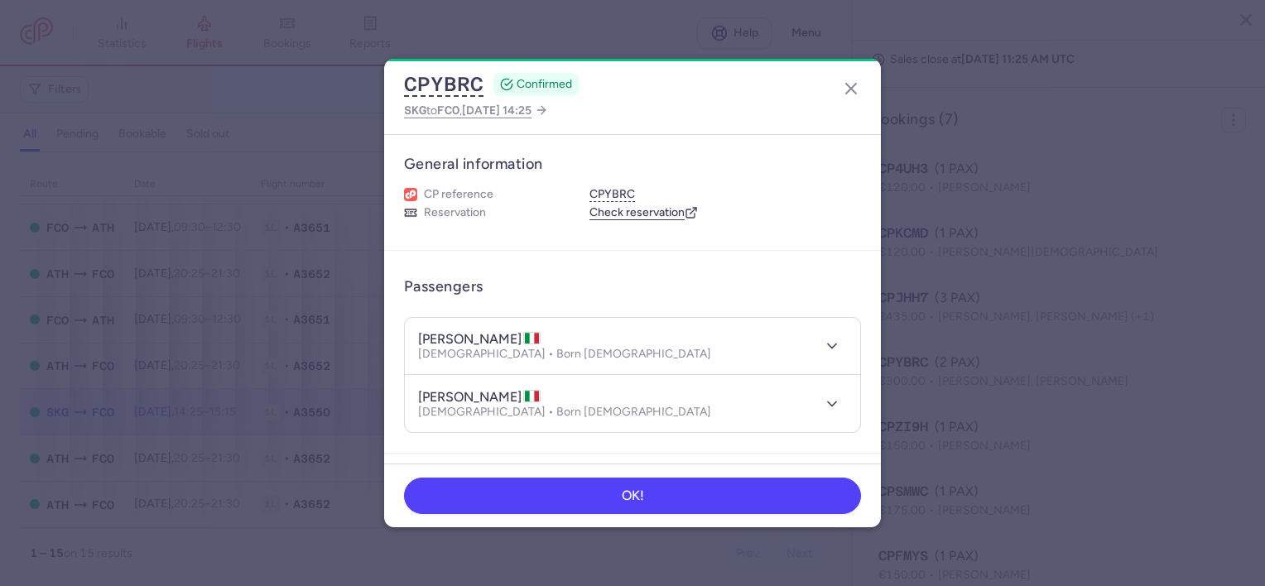
click at [497, 338] on h4 "[PERSON_NAME]" at bounding box center [479, 339] width 123 height 17
click at [527, 394] on h4 "[PERSON_NAME]" at bounding box center [479, 397] width 123 height 17
click at [853, 90] on line "button" at bounding box center [851, 89] width 10 height 10
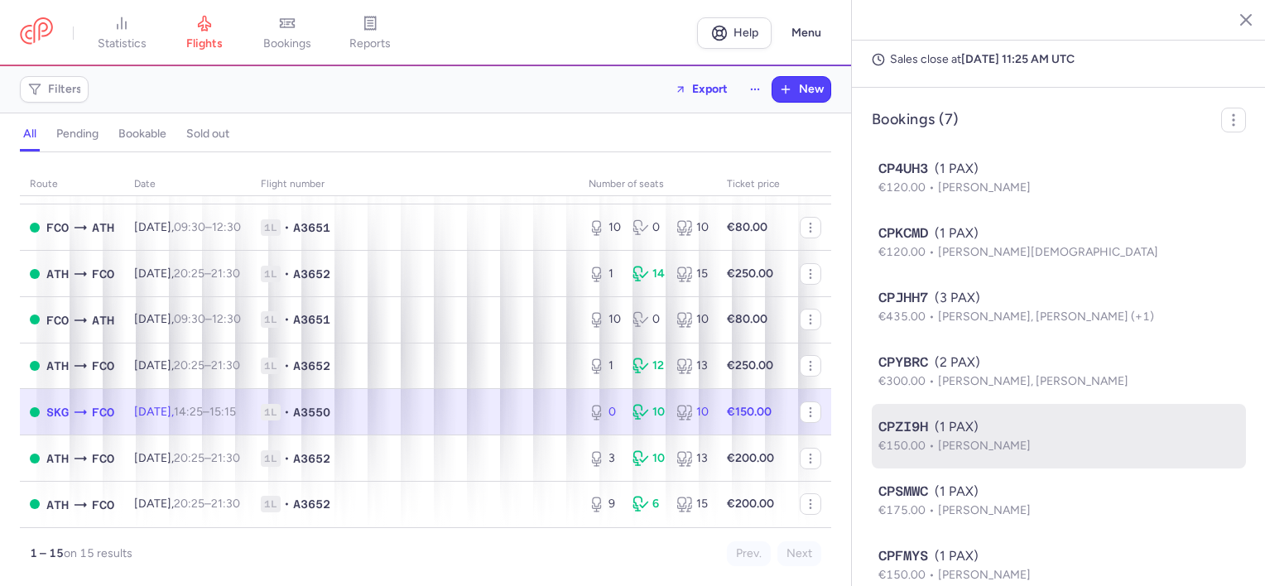
scroll to position [986, 0]
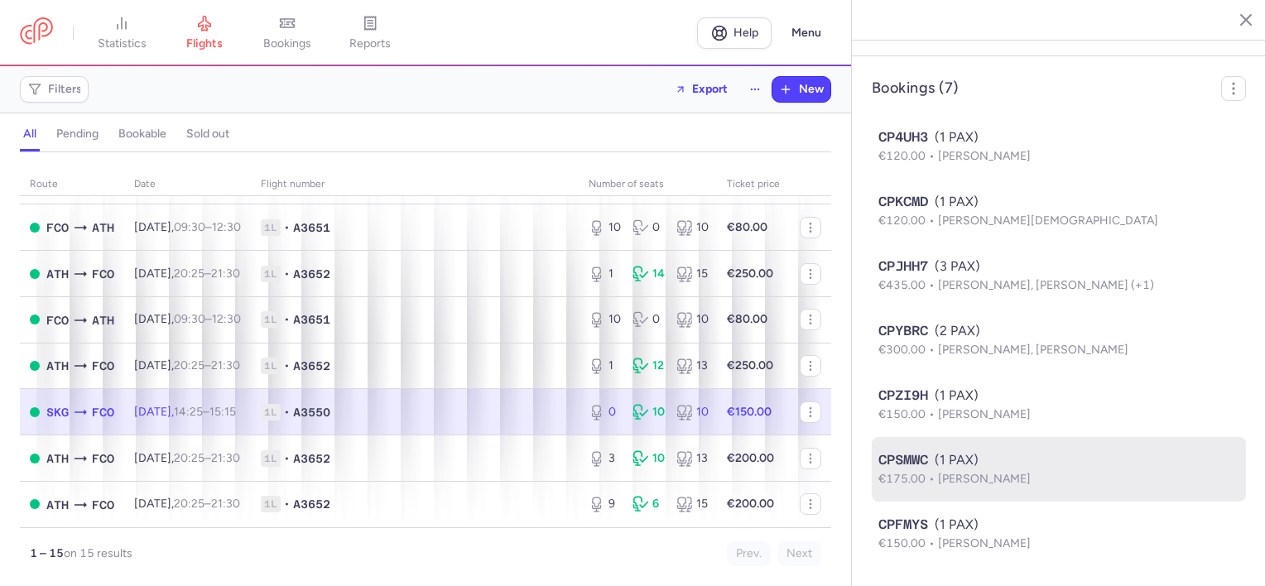
click at [973, 456] on div "CPSMWC (1 PAX)" at bounding box center [1059, 461] width 361 height 20
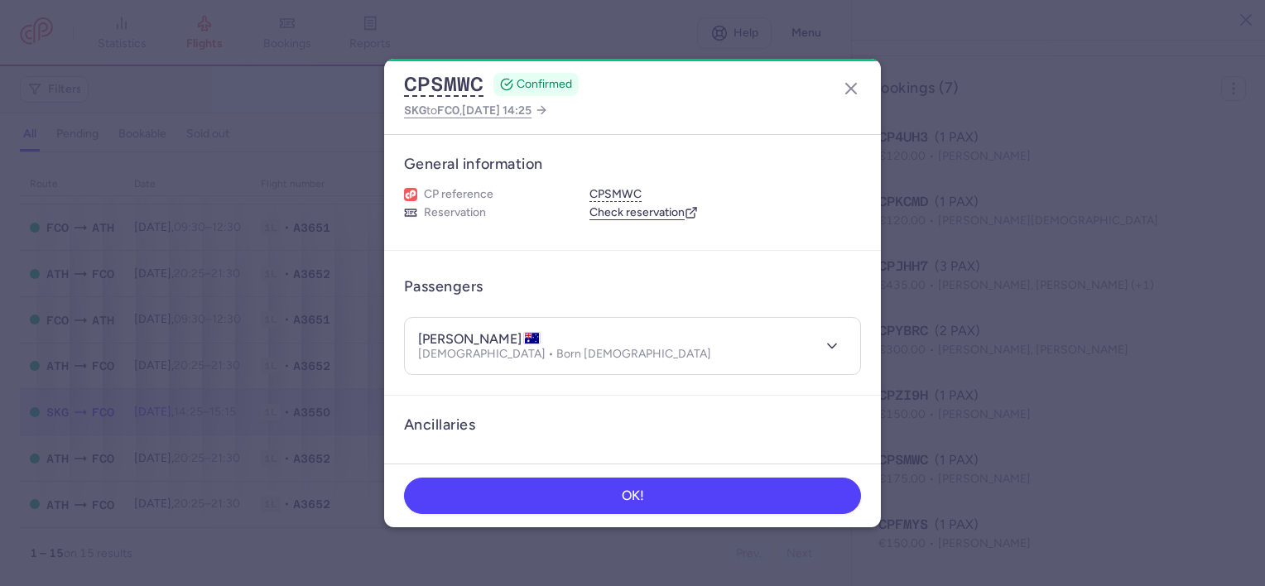
click at [481, 333] on h4 "[PERSON_NAME]" at bounding box center [479, 339] width 123 height 17
click at [852, 84] on icon "button" at bounding box center [851, 89] width 20 height 20
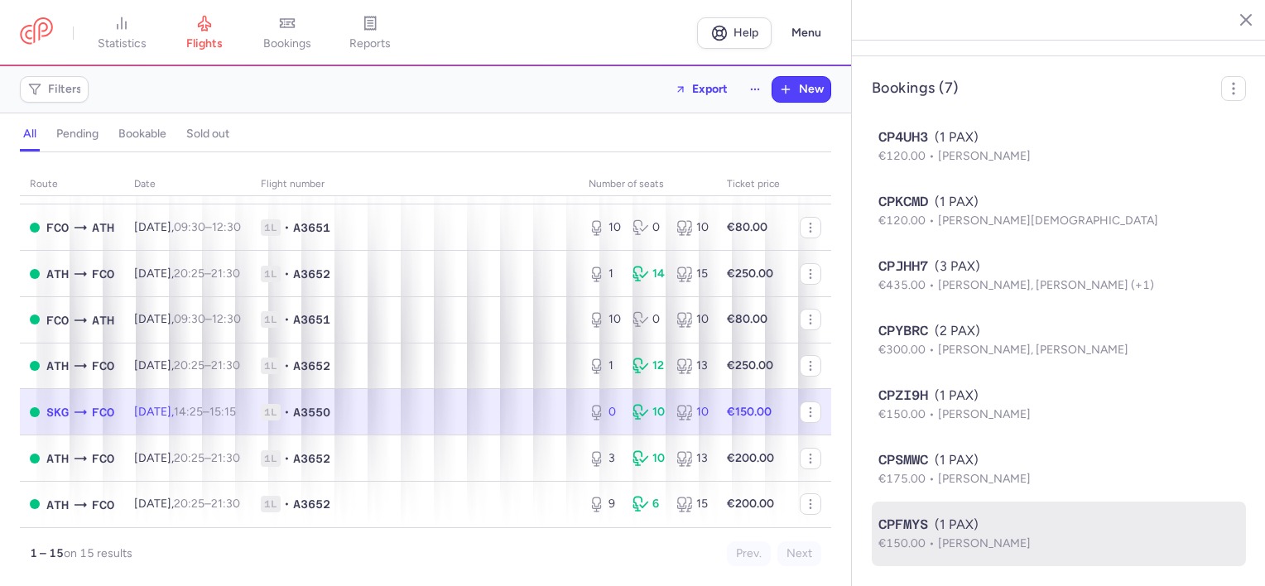
click at [994, 545] on span "[PERSON_NAME]" at bounding box center [984, 544] width 93 height 14
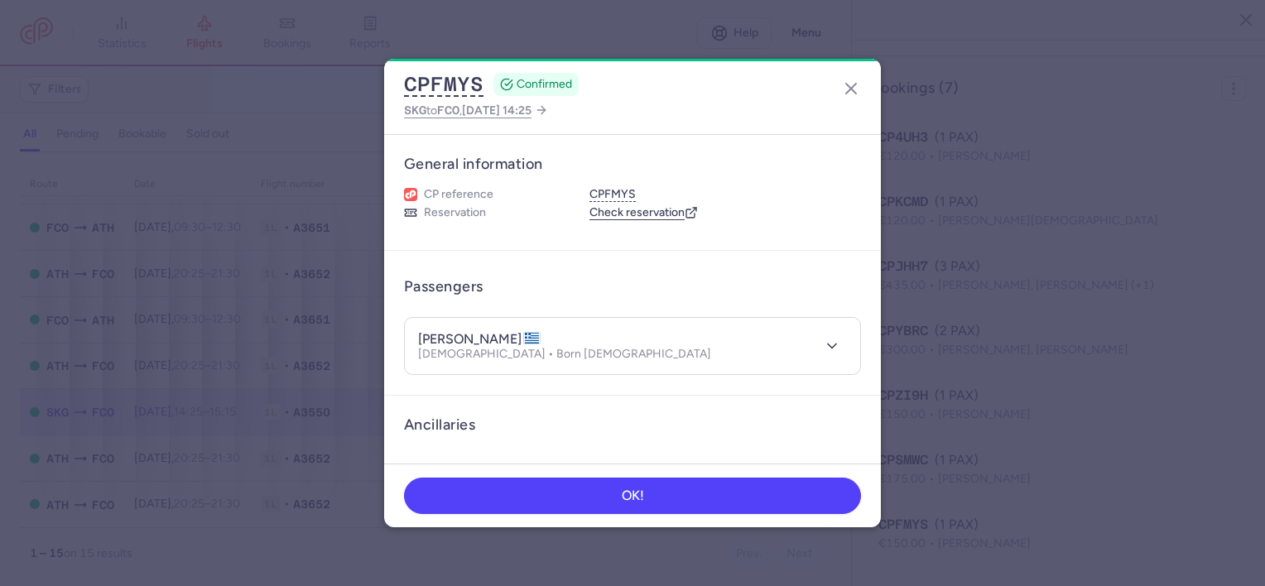
click at [503, 338] on h4 "[PERSON_NAME]" at bounding box center [479, 339] width 123 height 17
click at [851, 82] on icon "button" at bounding box center [851, 89] width 20 height 20
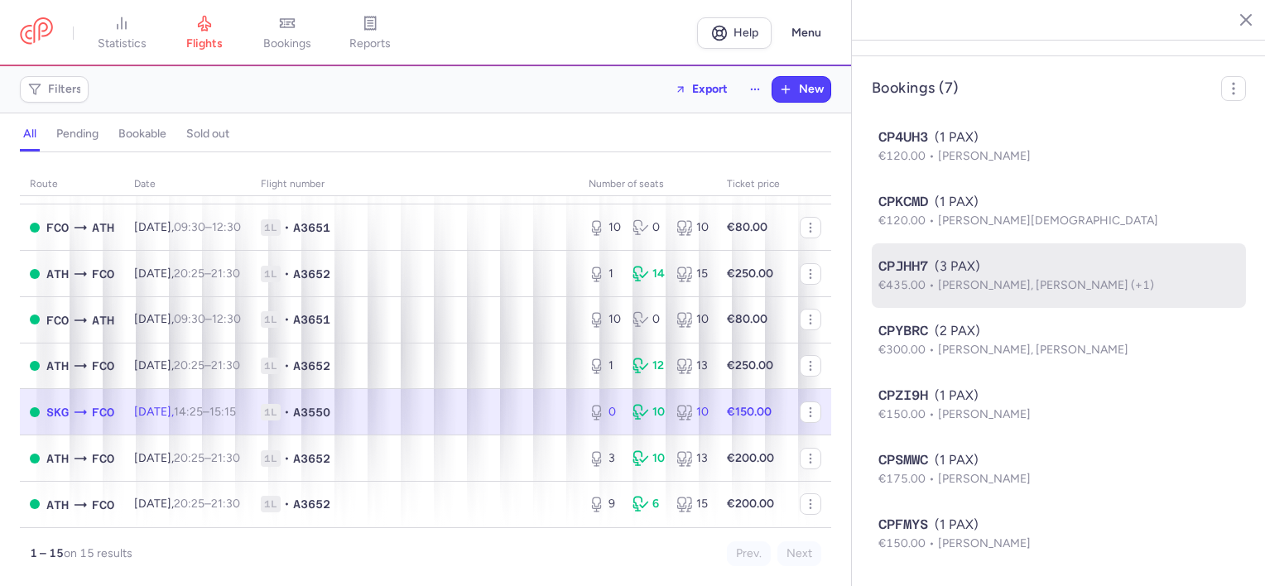
click at [950, 287] on span "[PERSON_NAME], [PERSON_NAME] (+1)" at bounding box center [1046, 285] width 216 height 14
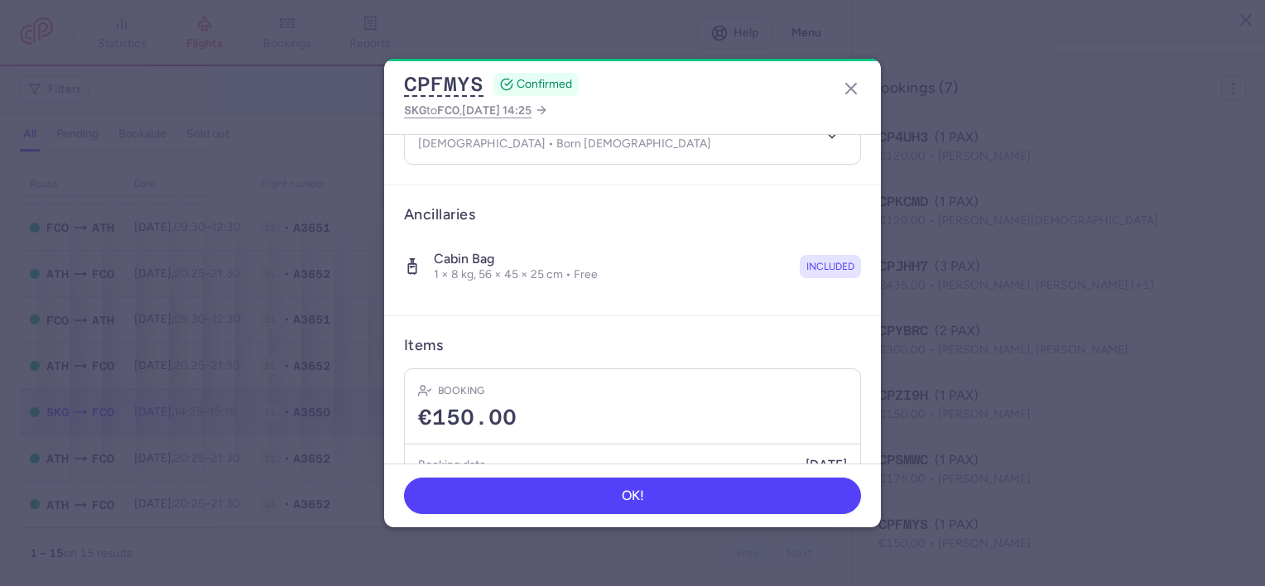
scroll to position [248, 0]
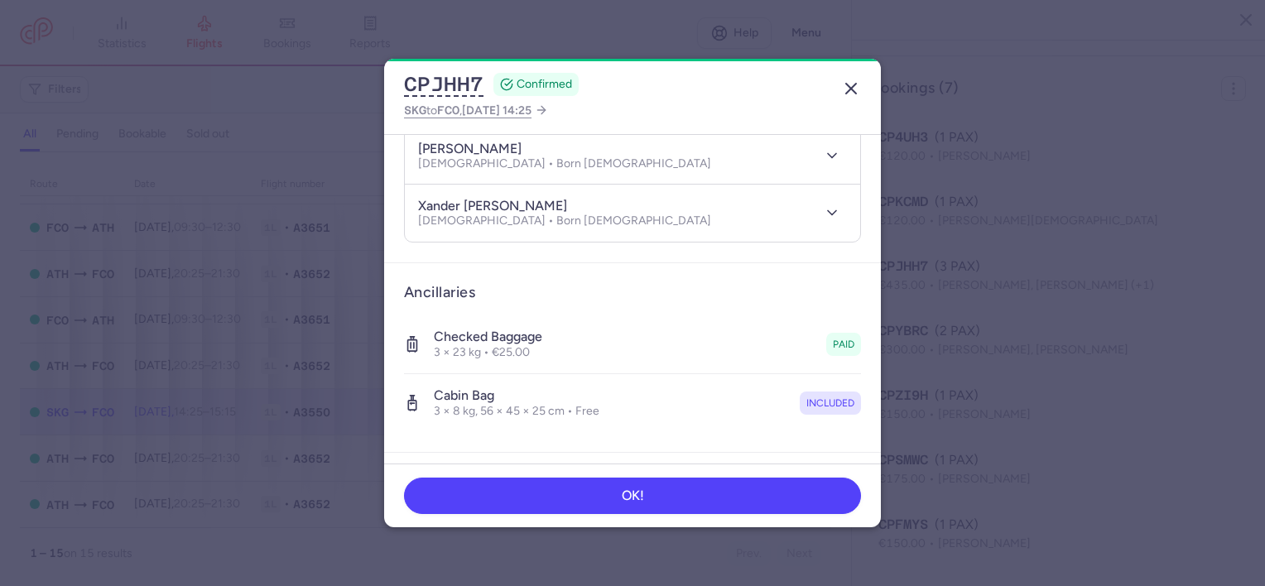
click at [855, 91] on line "button" at bounding box center [851, 89] width 10 height 10
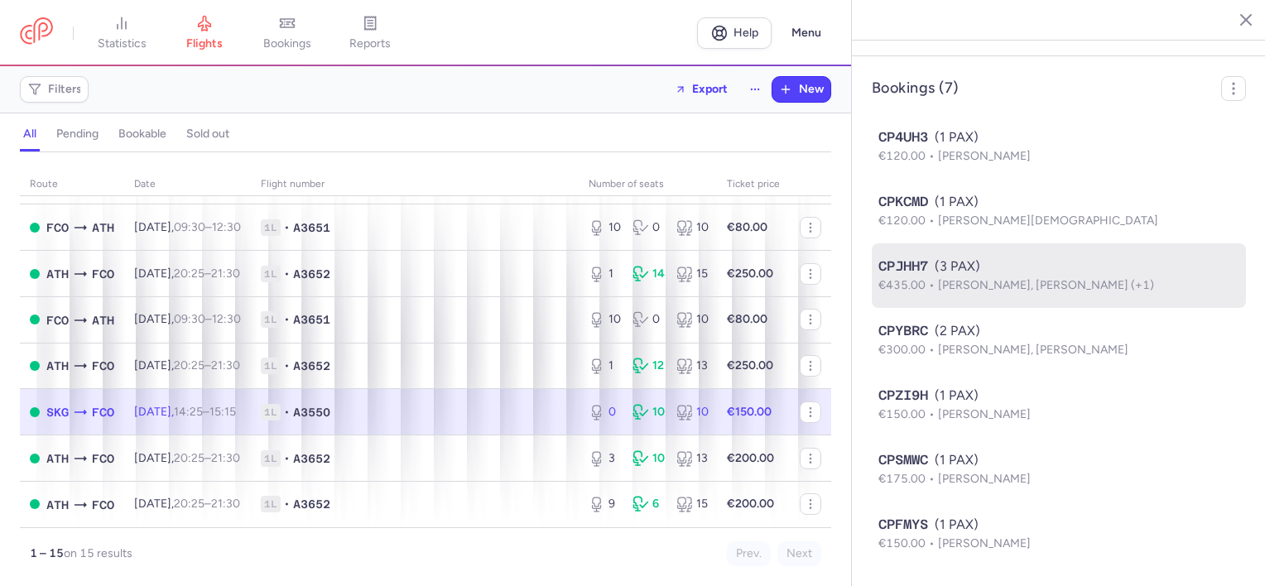
click at [1020, 280] on span "[PERSON_NAME], [PERSON_NAME] (+1)" at bounding box center [1046, 285] width 216 height 14
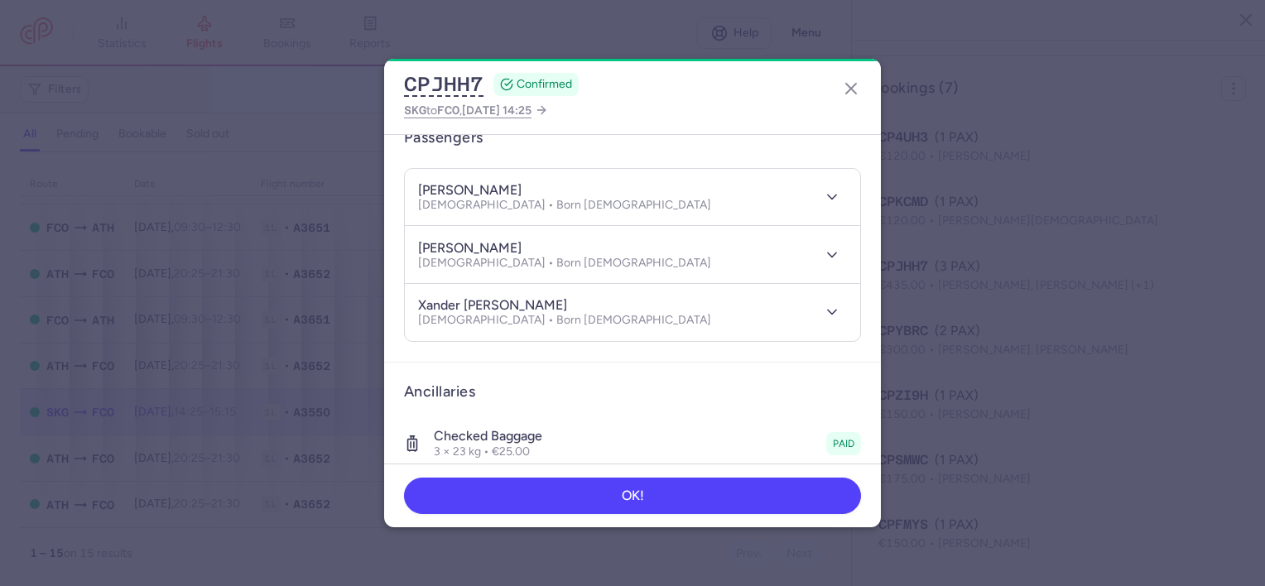
scroll to position [166, 0]
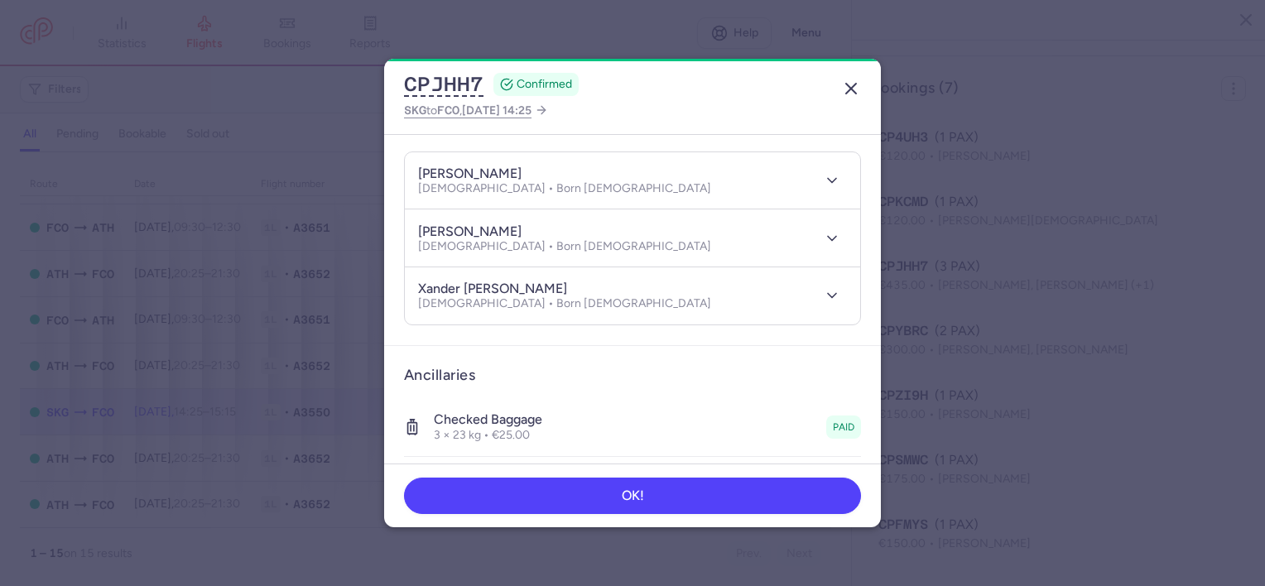
click at [850, 84] on icon "button" at bounding box center [851, 89] width 20 height 20
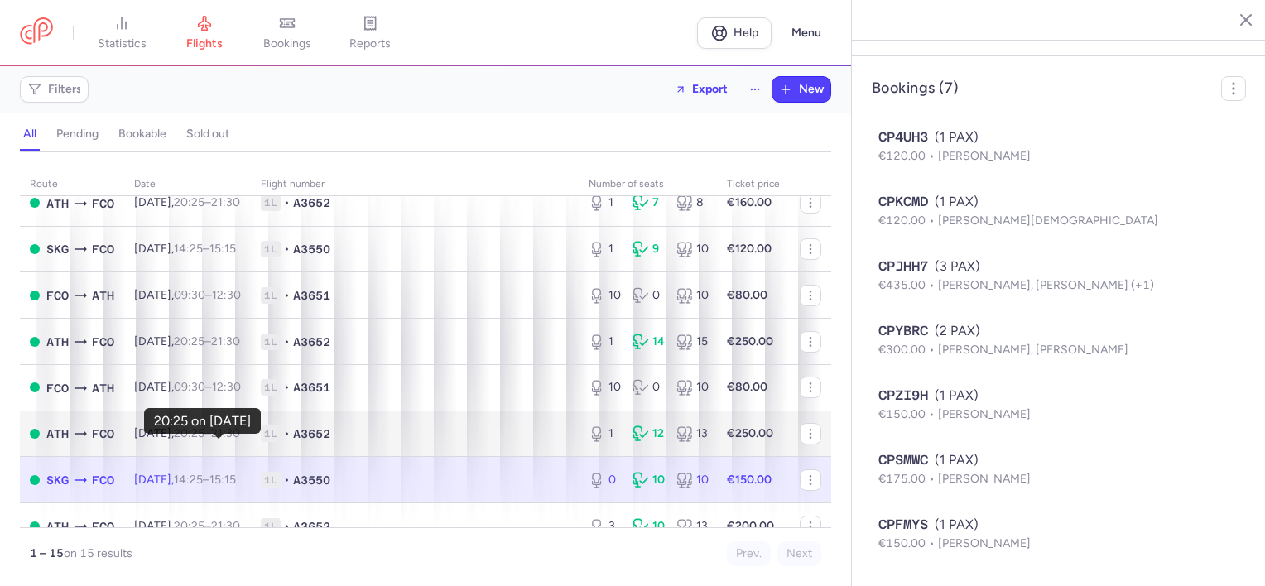
scroll to position [238, 0]
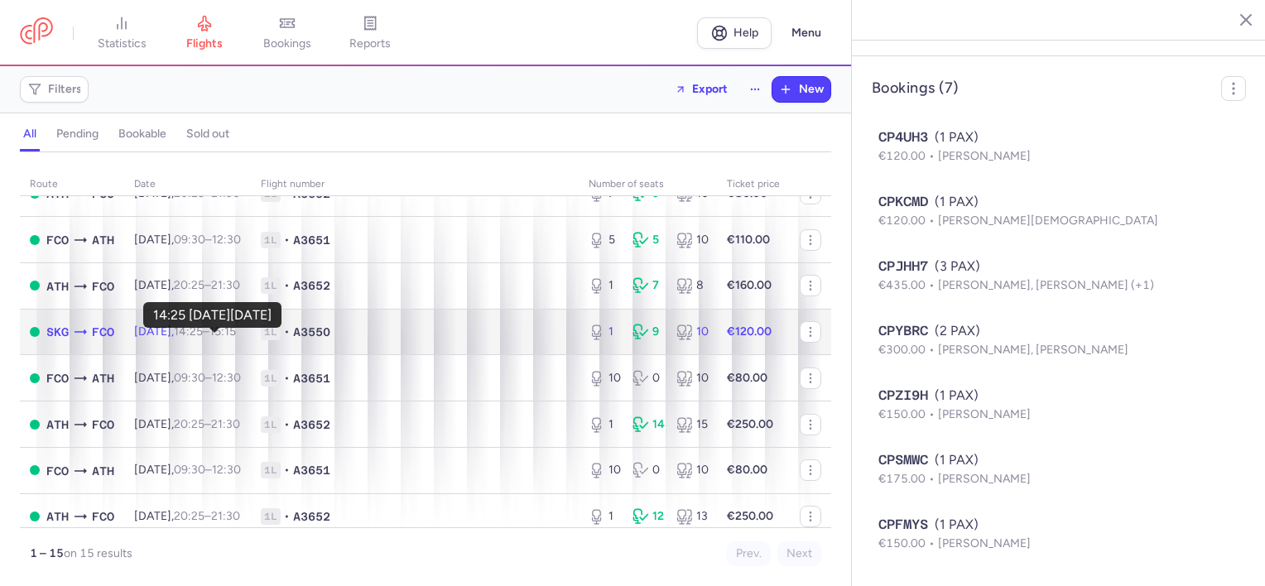
click at [203, 334] on time "14:25" at bounding box center [188, 332] width 29 height 14
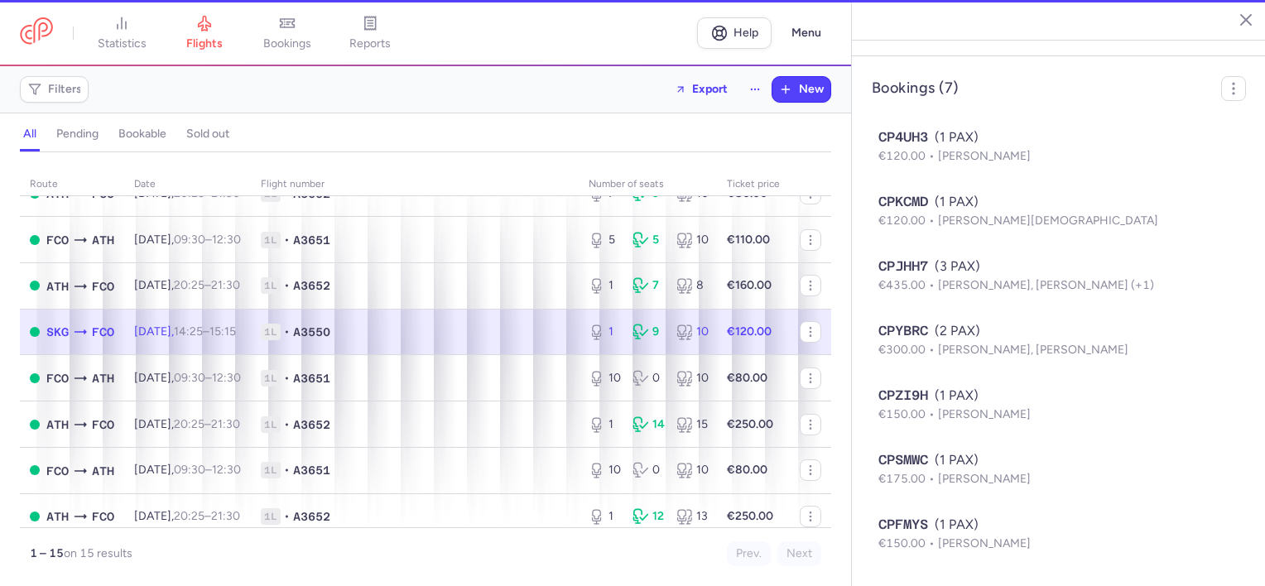
type input "1"
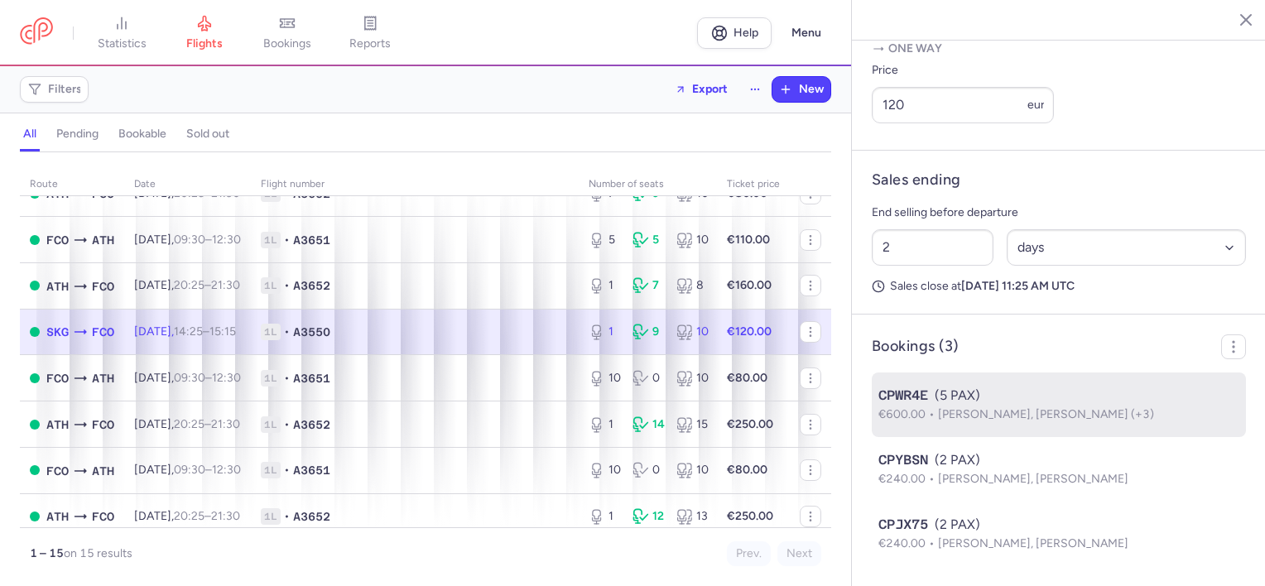
click at [1021, 412] on span "[PERSON_NAME], [PERSON_NAME] (+3)" at bounding box center [1046, 414] width 216 height 14
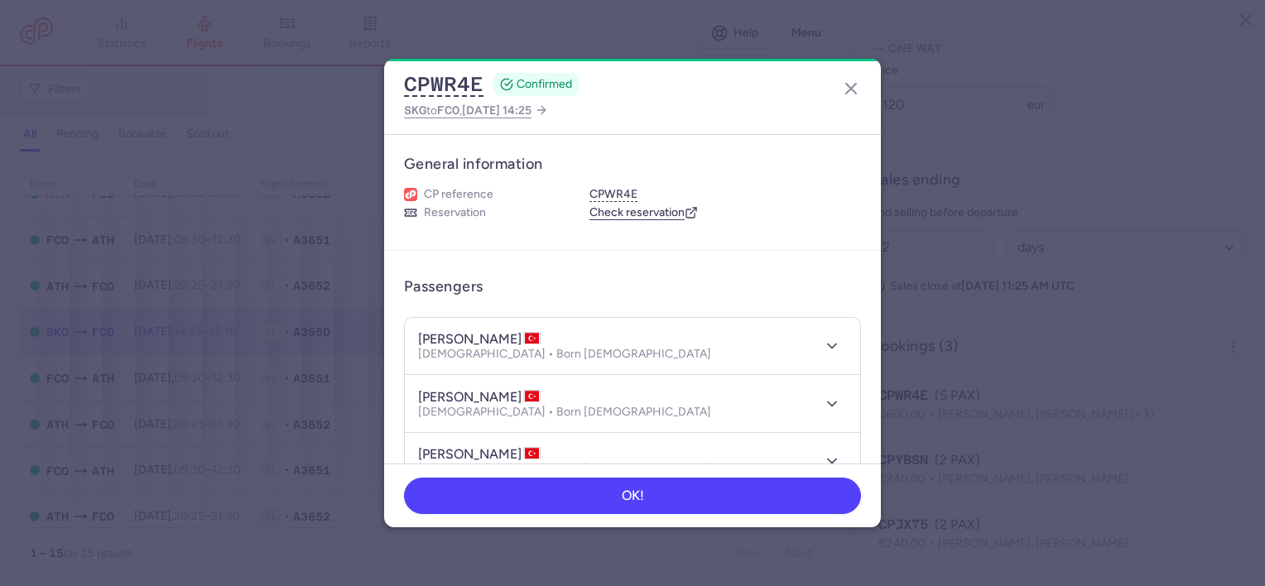
scroll to position [83, 0]
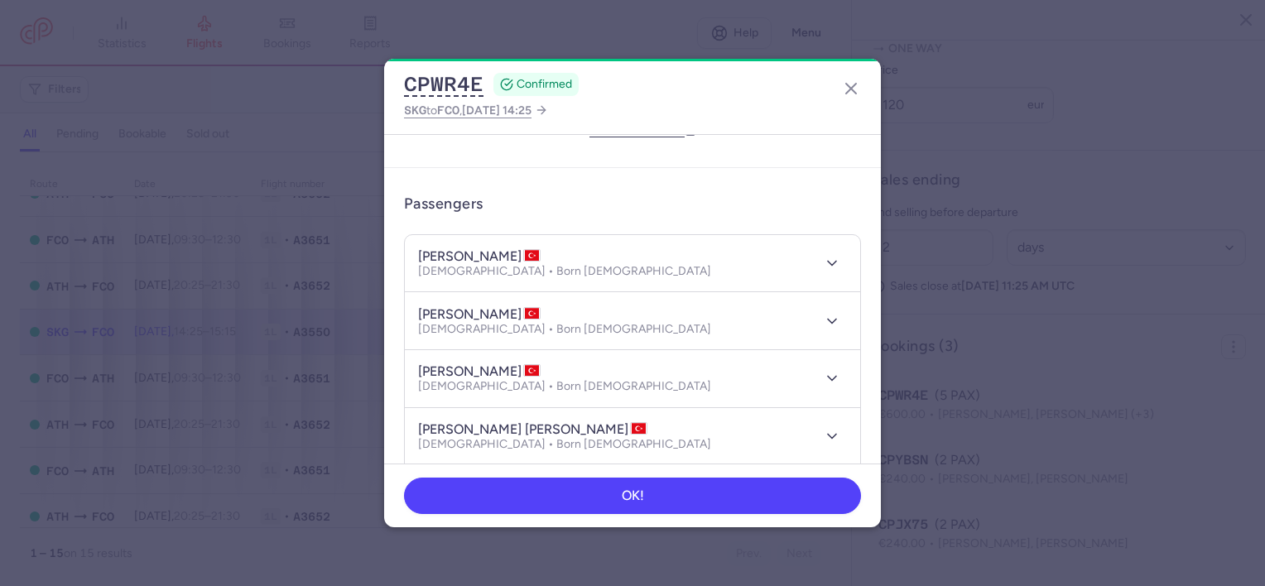
click at [487, 257] on h4 "[PERSON_NAME]" at bounding box center [479, 256] width 123 height 17
click at [425, 311] on h4 "[PERSON_NAME]" at bounding box center [479, 314] width 123 height 17
click at [433, 371] on h4 "[PERSON_NAME]" at bounding box center [479, 372] width 123 height 17
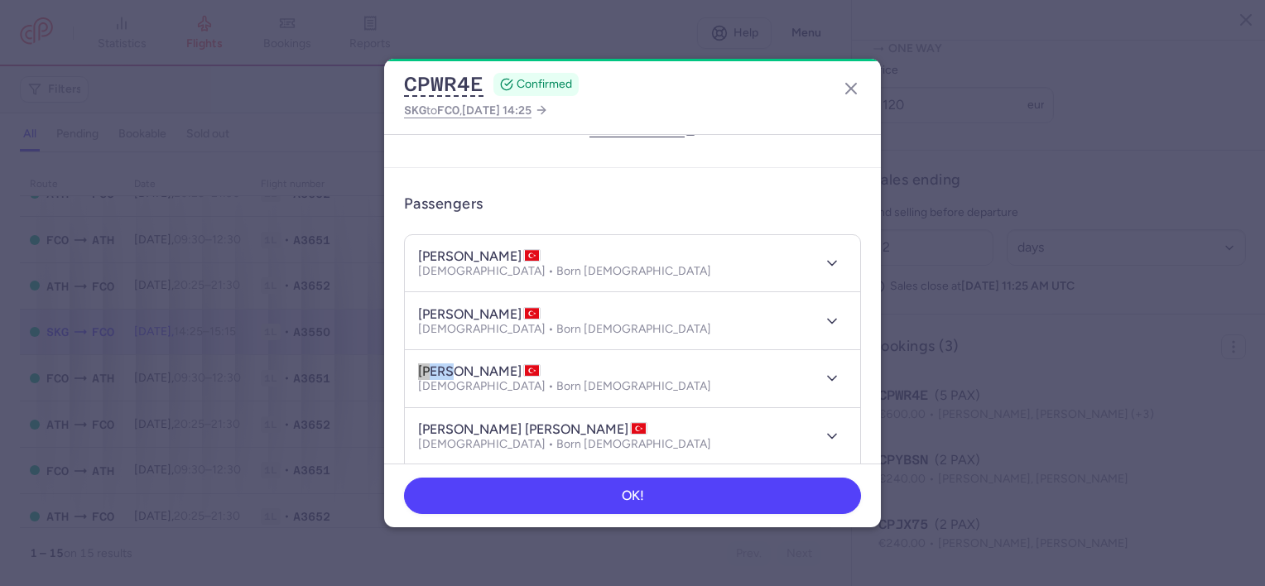
click at [433, 371] on h4 "[PERSON_NAME]" at bounding box center [479, 372] width 123 height 17
click at [438, 422] on h4 "[PERSON_NAME] [PERSON_NAME]" at bounding box center [532, 430] width 229 height 17
click at [849, 89] on line "button" at bounding box center [851, 89] width 10 height 10
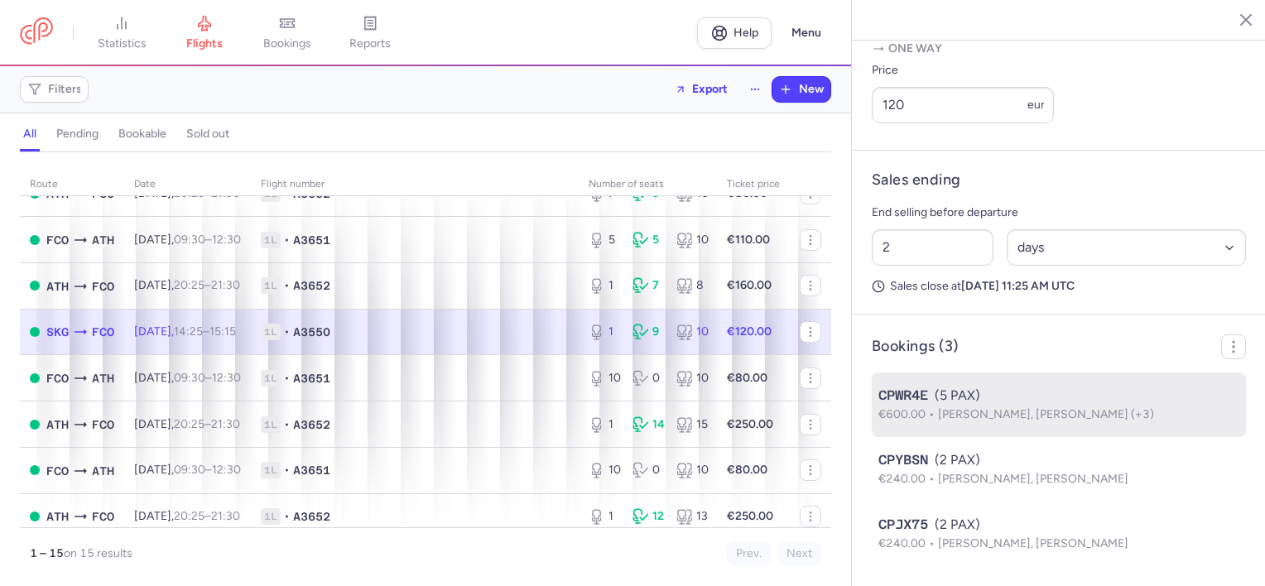
drag, startPoint x: 1031, startPoint y: 467, endPoint x: 1040, endPoint y: 419, distance: 48.9
click at [1040, 419] on ul "CPWR4E (5 PAX) €600.00 [PERSON_NAME], [PERSON_NAME] (+3) CPYBSN (2 PAX) €240.00…" at bounding box center [1059, 470] width 374 height 194
click at [1040, 419] on span "[PERSON_NAME], [PERSON_NAME] (+3)" at bounding box center [1046, 414] width 216 height 14
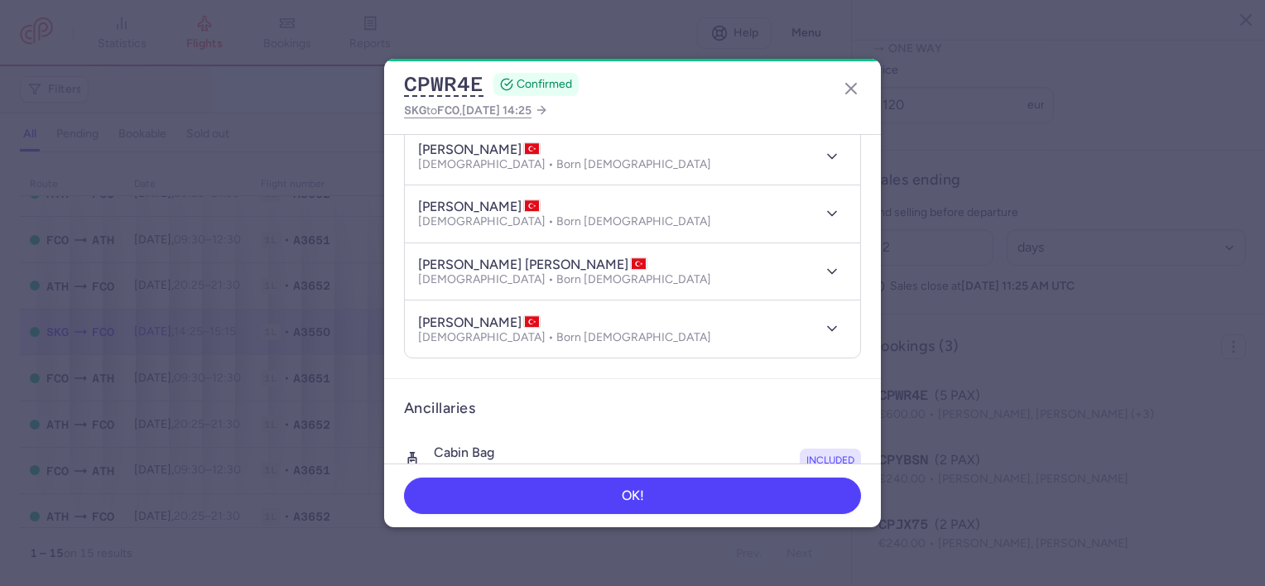
scroll to position [248, 0]
click at [428, 314] on h4 "[PERSON_NAME]" at bounding box center [479, 322] width 123 height 17
click at [468, 318] on h4 "[PERSON_NAME]" at bounding box center [479, 322] width 123 height 17
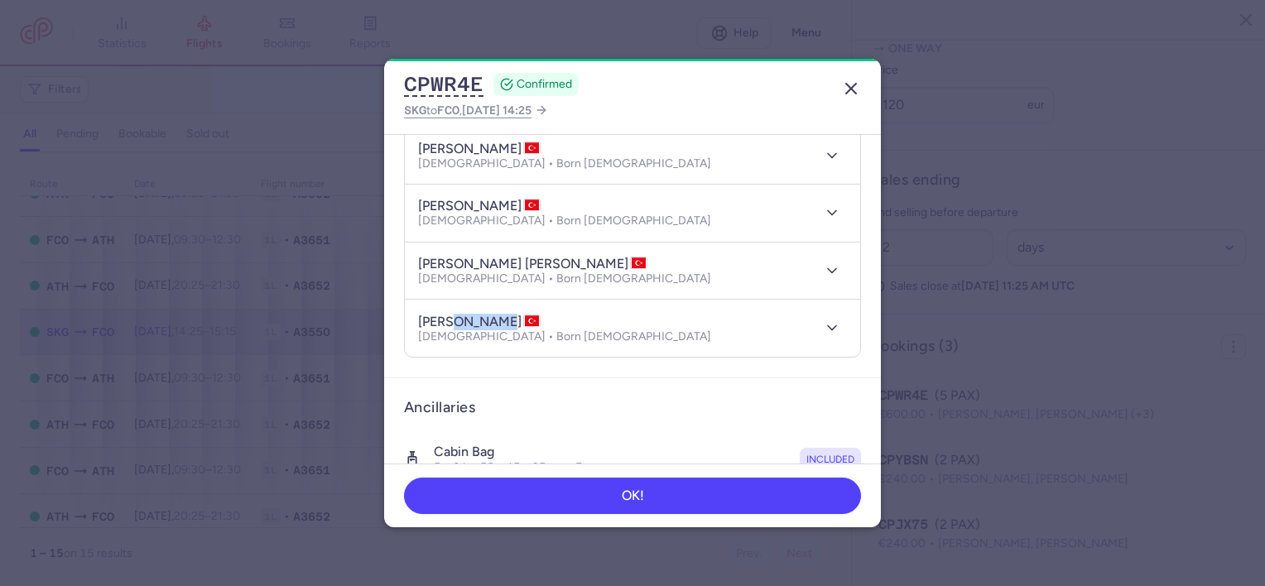
click at [851, 85] on icon "button" at bounding box center [851, 89] width 20 height 20
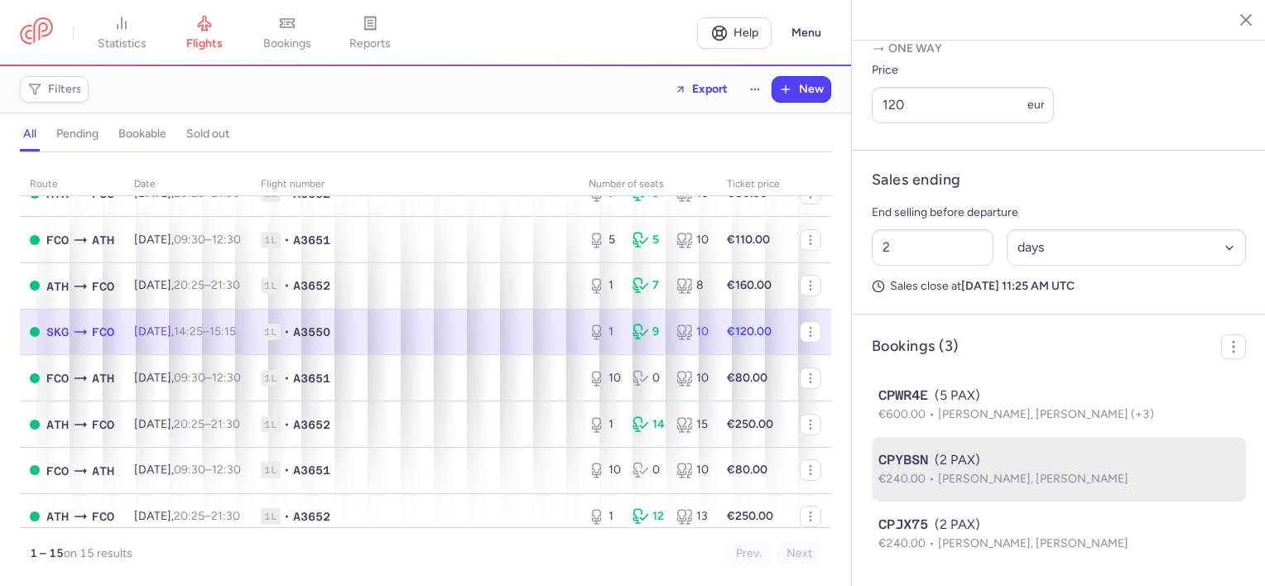
click at [939, 454] on div "CPYBSN (2 PAX)" at bounding box center [1059, 461] width 361 height 20
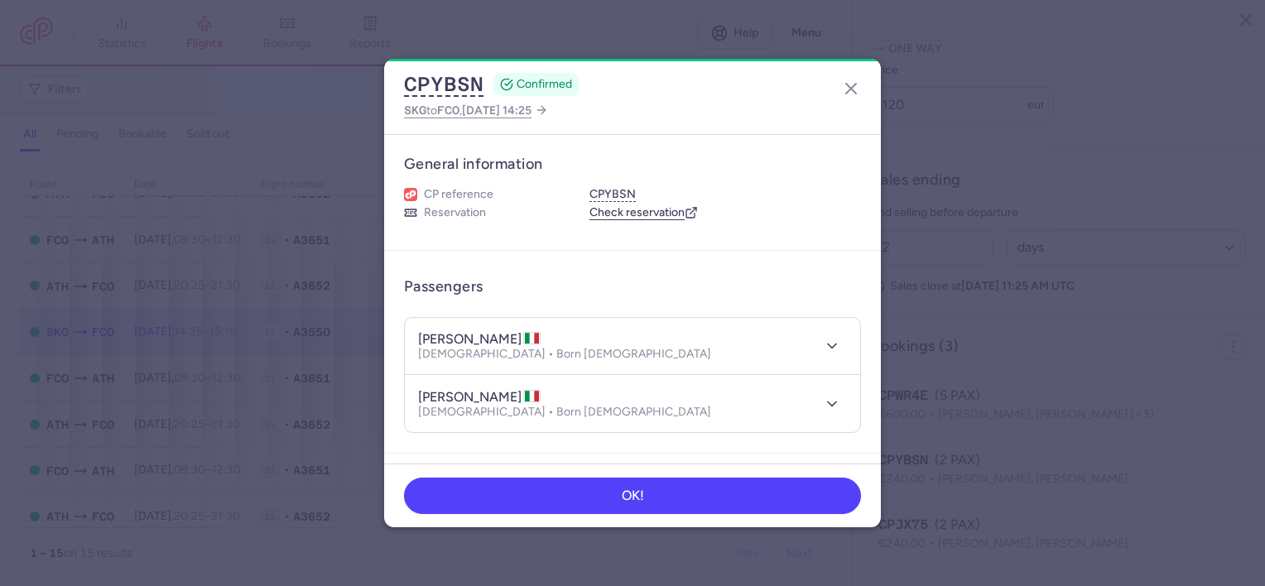
click at [505, 333] on h4 "[PERSON_NAME]" at bounding box center [479, 339] width 123 height 17
click at [495, 395] on h4 "[PERSON_NAME]" at bounding box center [479, 397] width 123 height 17
click at [846, 87] on icon "button" at bounding box center [851, 89] width 20 height 20
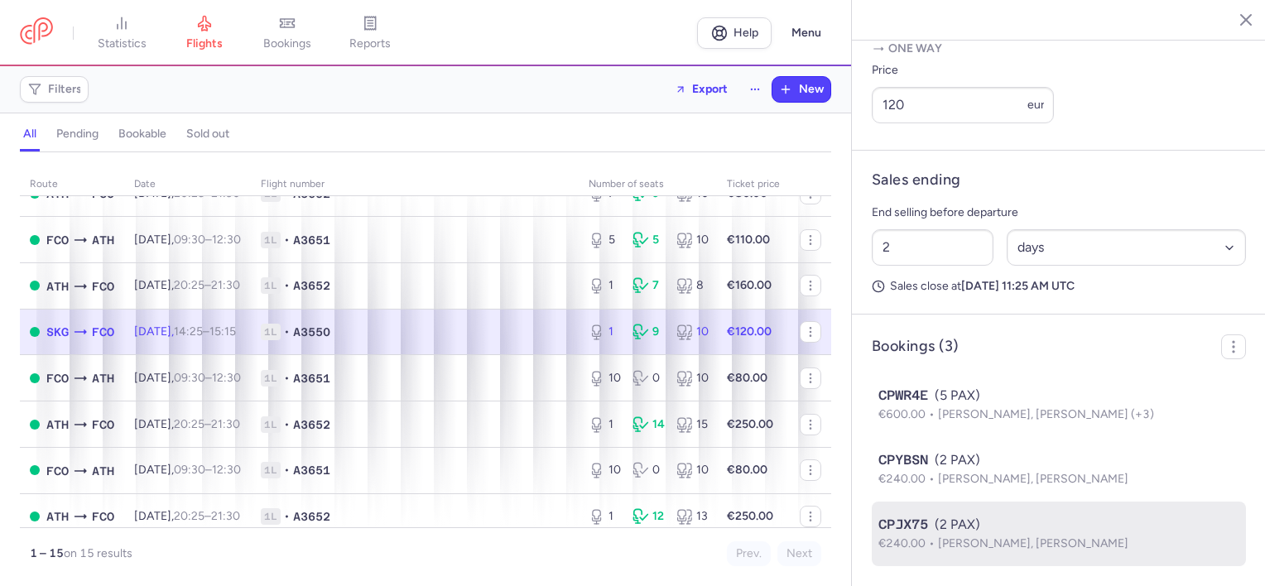
click at [968, 532] on div "CPJX75 (2 PAX)" at bounding box center [1059, 525] width 361 height 20
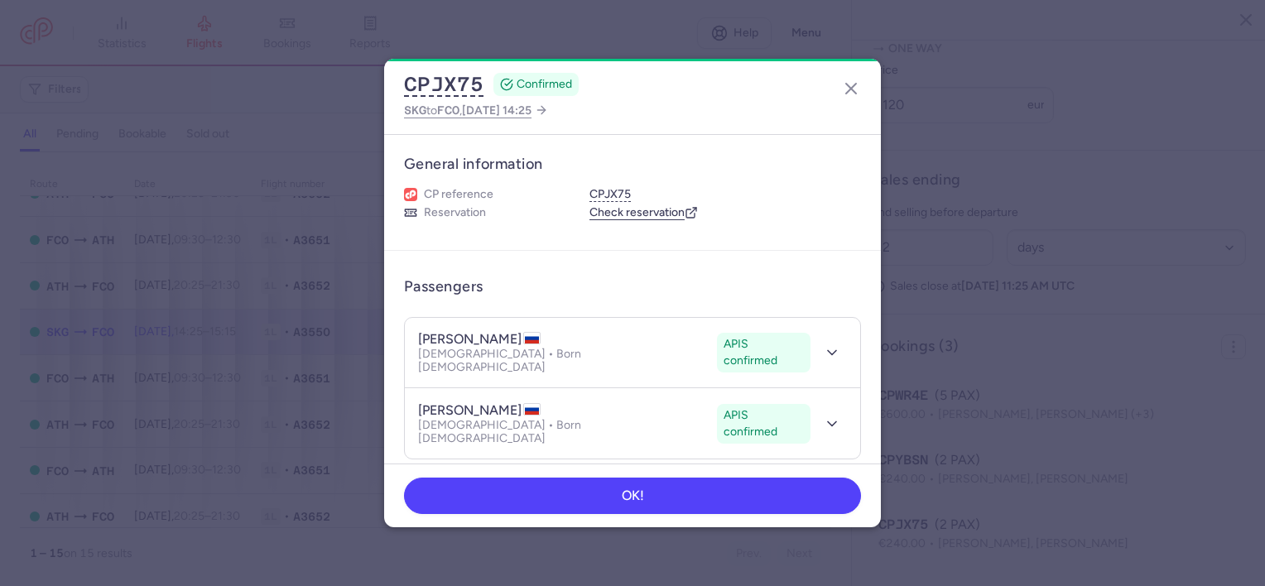
click at [500, 336] on h4 "[PERSON_NAME]" at bounding box center [479, 339] width 123 height 17
click at [451, 335] on h4 "[PERSON_NAME]" at bounding box center [479, 339] width 123 height 17
click at [480, 402] on h4 "[PERSON_NAME]" at bounding box center [479, 410] width 123 height 17
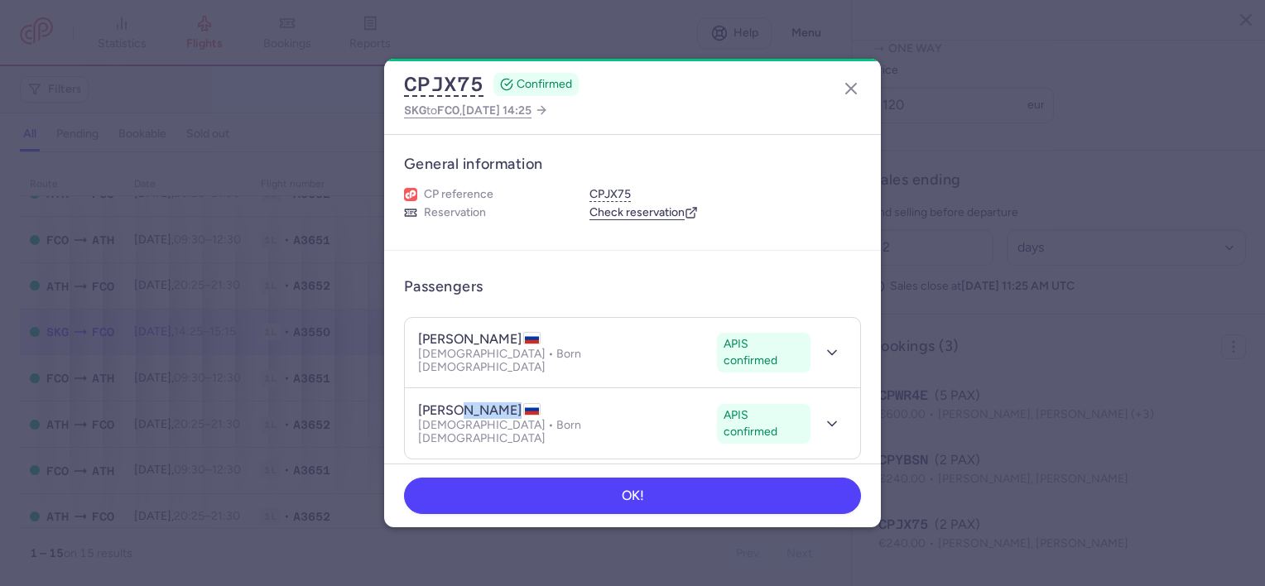
click at [480, 402] on h4 "[PERSON_NAME]" at bounding box center [479, 410] width 123 height 17
click at [425, 402] on h4 "[PERSON_NAME]" at bounding box center [479, 410] width 123 height 17
drag, startPoint x: 850, startPoint y: 89, endPoint x: 825, endPoint y: 91, distance: 25.0
click at [850, 89] on line "button" at bounding box center [851, 89] width 10 height 10
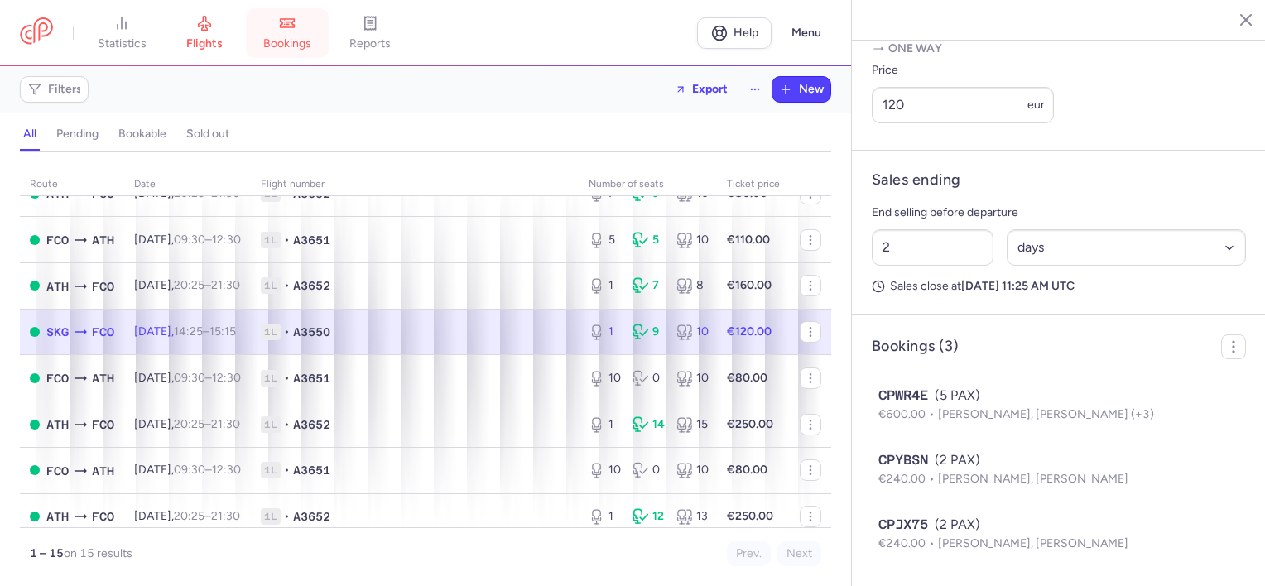
click at [272, 36] on span "bookings" at bounding box center [287, 43] width 48 height 15
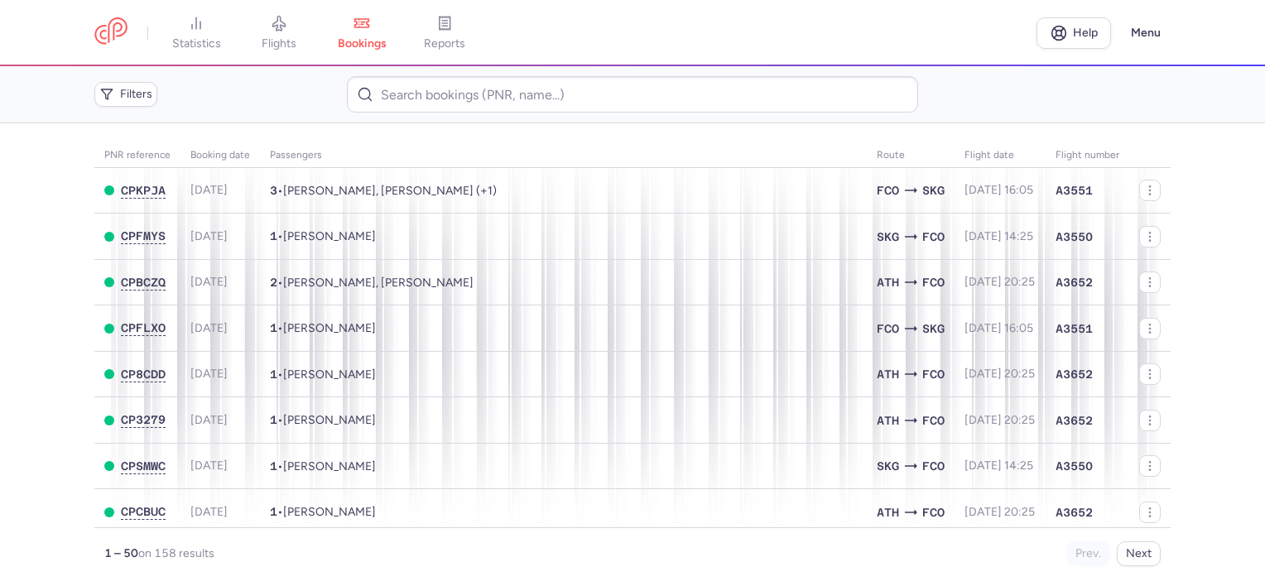
click at [58, 255] on main "PNR reference Booking date Passengers Route flight date Flight number CPKPJA [D…" at bounding box center [632, 354] width 1265 height 463
click at [34, 284] on main "PNR reference Booking date Passengers Route flight date Flight number CPKPJA [D…" at bounding box center [632, 354] width 1265 height 463
click at [296, 40] on span "flights" at bounding box center [279, 43] width 35 height 15
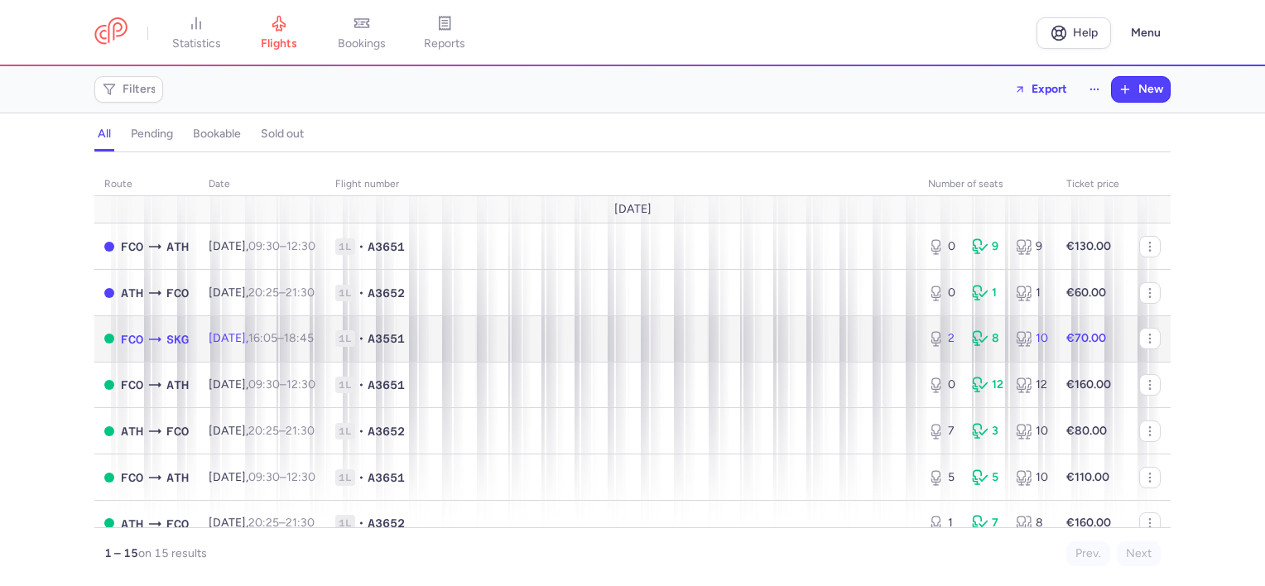
click at [465, 335] on span "1L • A3551" at bounding box center [621, 338] width 573 height 17
select select "days"
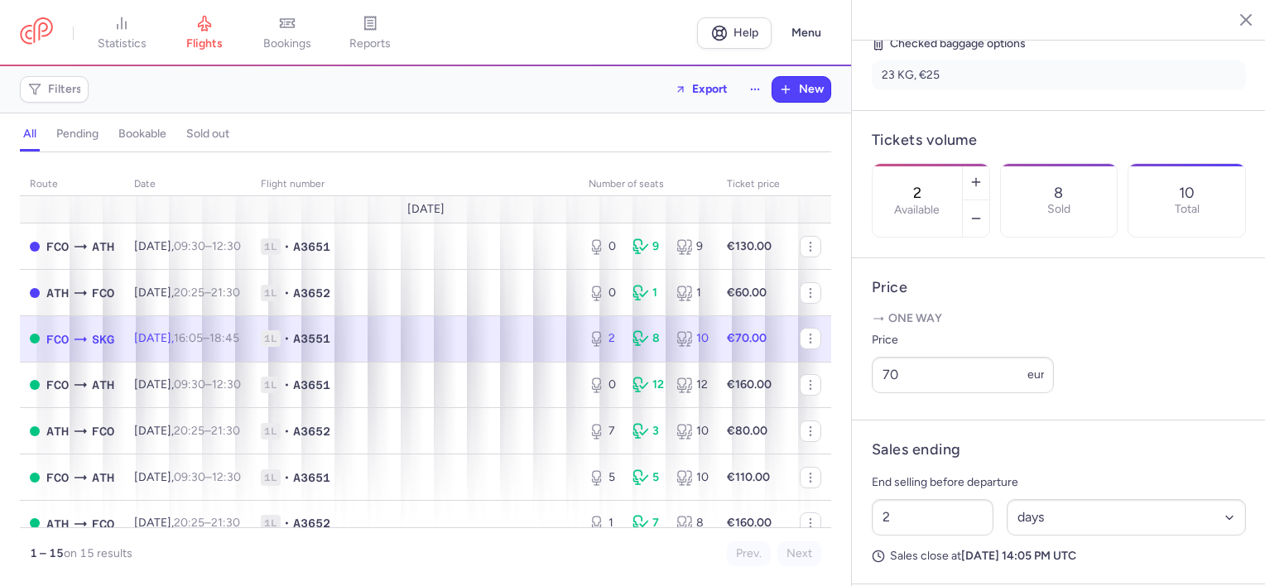
scroll to position [727, 0]
